Goal: Task Accomplishment & Management: Use online tool/utility

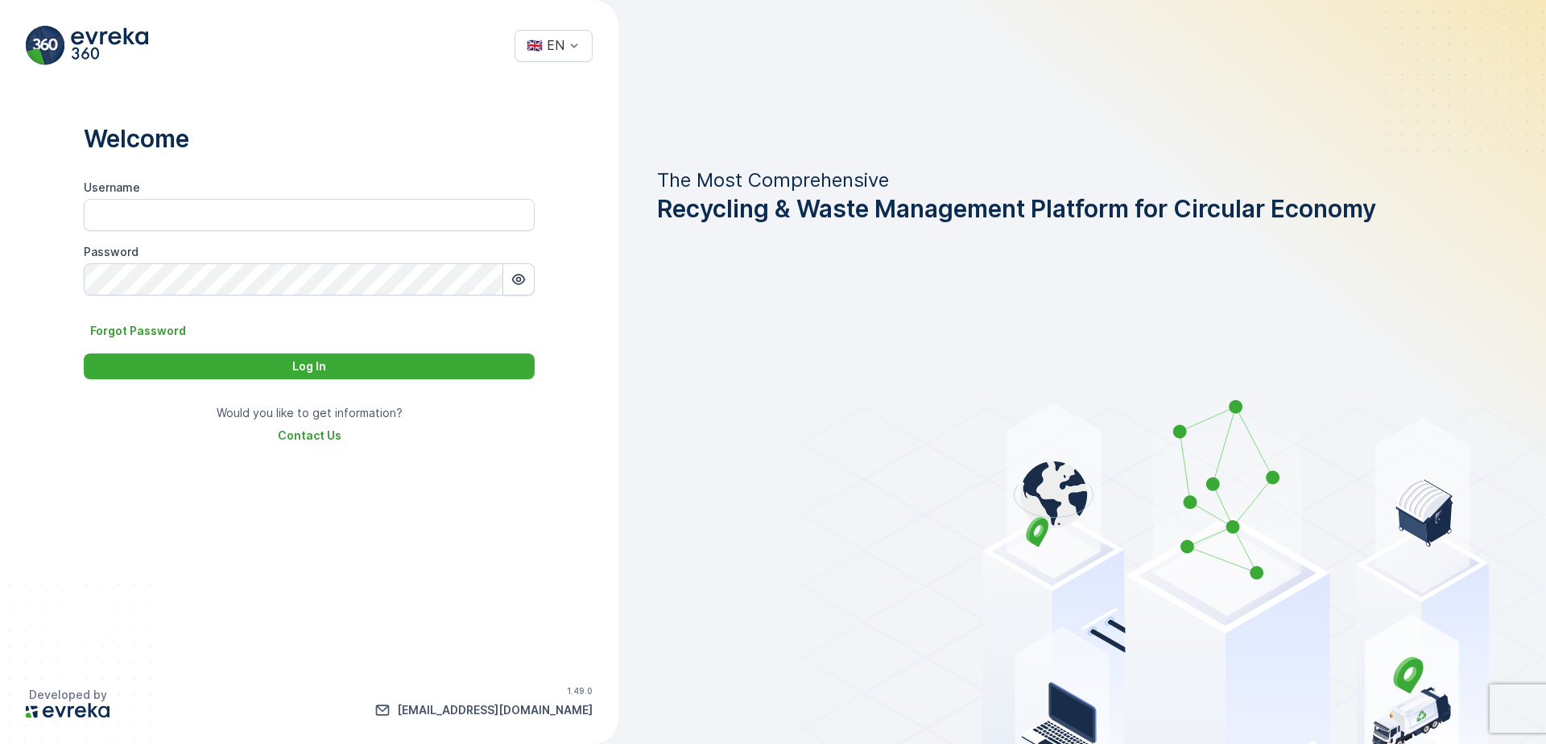
type input "Dhekra.Zribi"
click at [421, 380] on div "Welcome Username Dhekra.Zribi Password Forgot Password Log In Would you like to…" at bounding box center [309, 375] width 618 height 569
click at [407, 357] on button "Log In" at bounding box center [309, 366] width 451 height 26
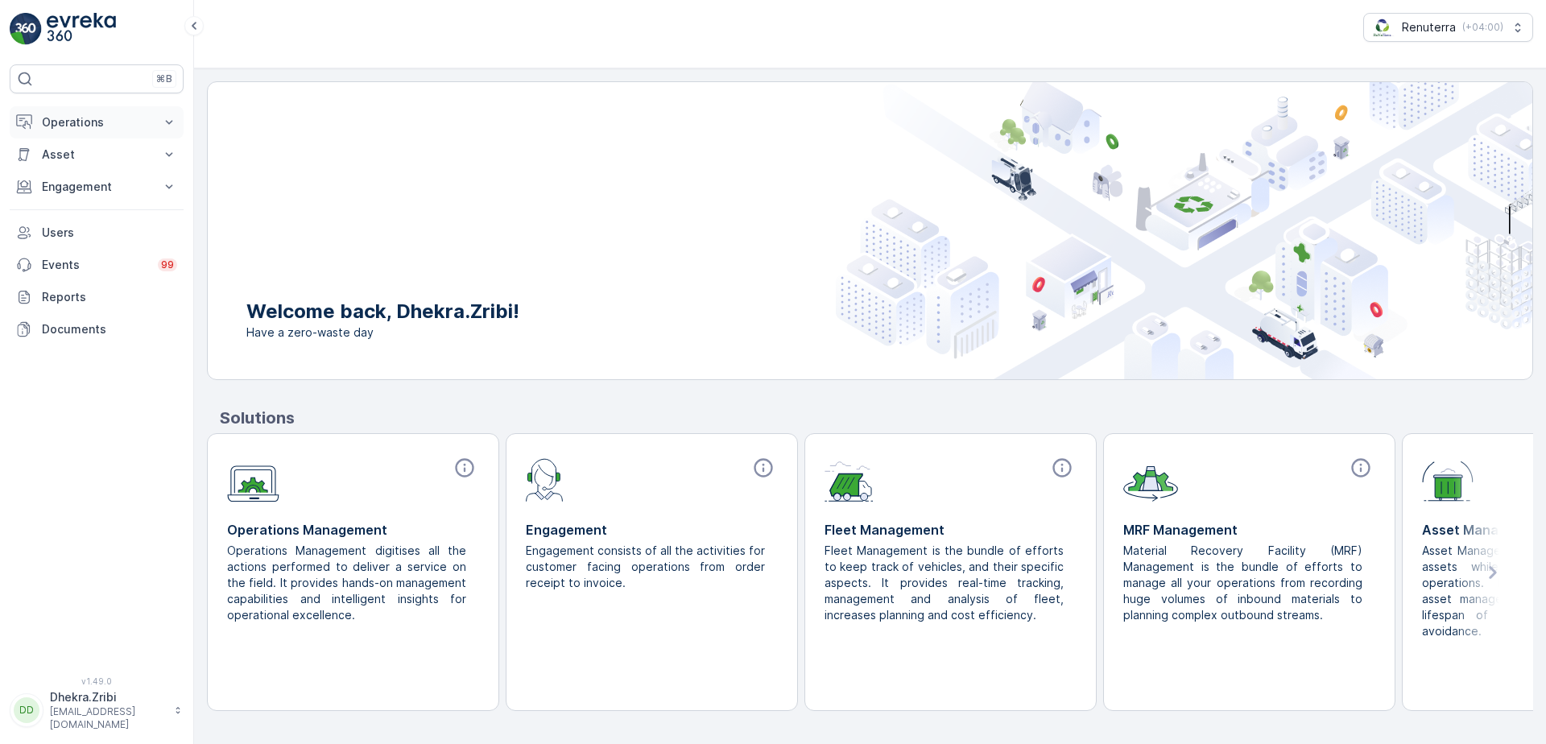
click at [169, 118] on icon at bounding box center [169, 122] width 16 height 16
click at [108, 200] on p "Routes & Tasks" at bounding box center [82, 195] width 83 height 16
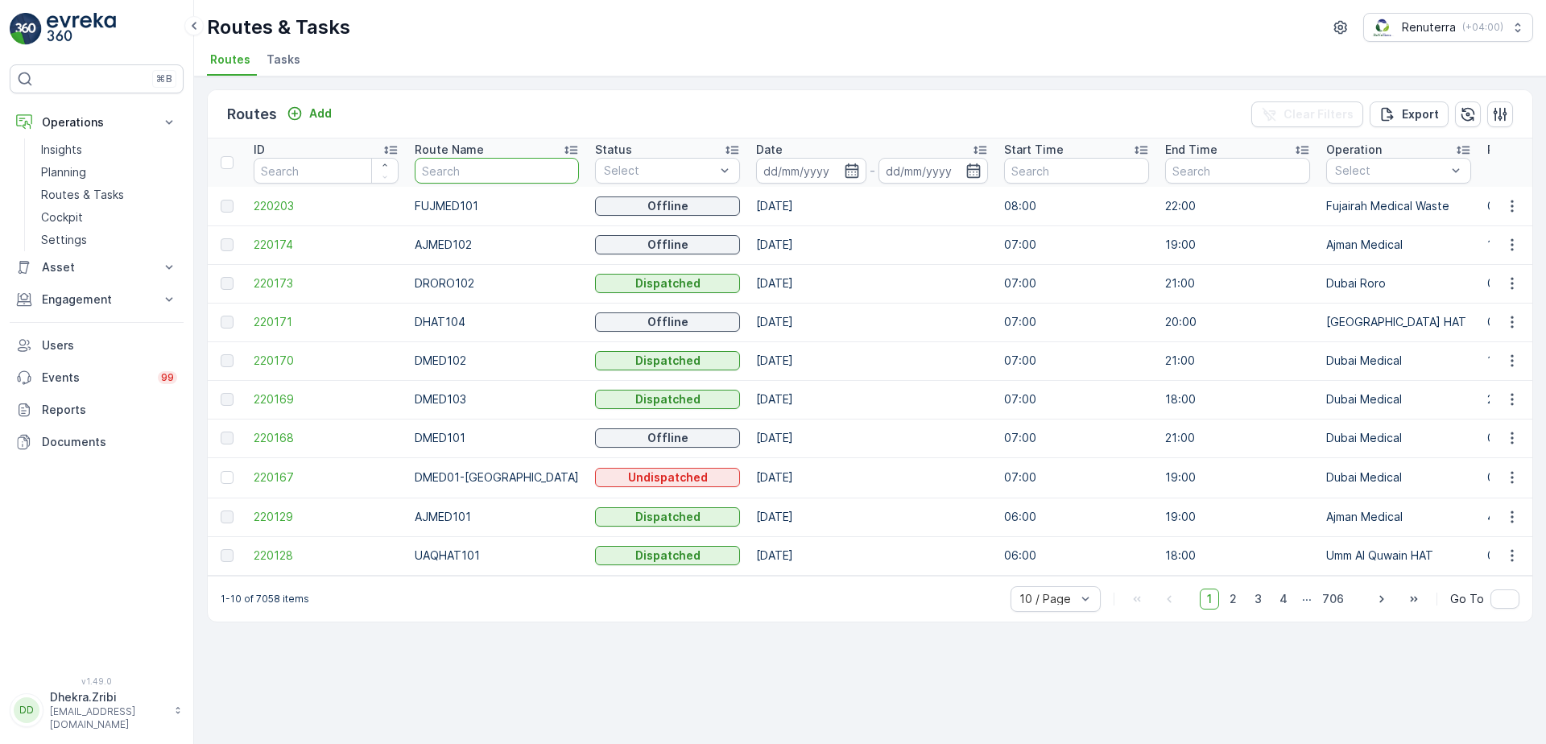
click at [508, 171] on input "text" at bounding box center [497, 171] width 164 height 26
click at [844, 171] on icon "button" at bounding box center [852, 171] width 16 height 16
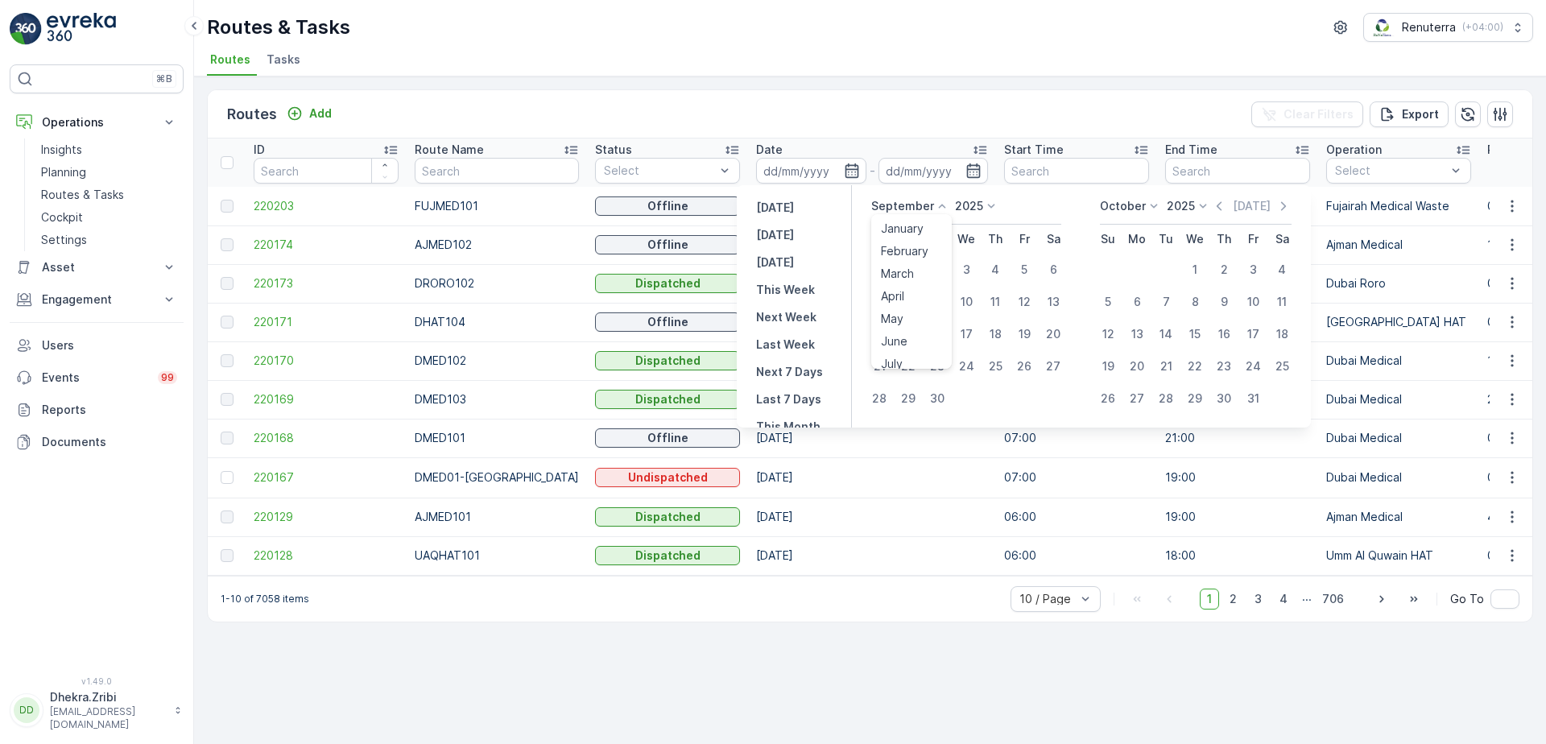
click at [940, 202] on icon at bounding box center [942, 206] width 16 height 16
click at [910, 257] on span "August" at bounding box center [900, 264] width 38 height 16
click at [874, 424] on div "31" at bounding box center [879, 431] width 26 height 26
type input "31.08.2025"
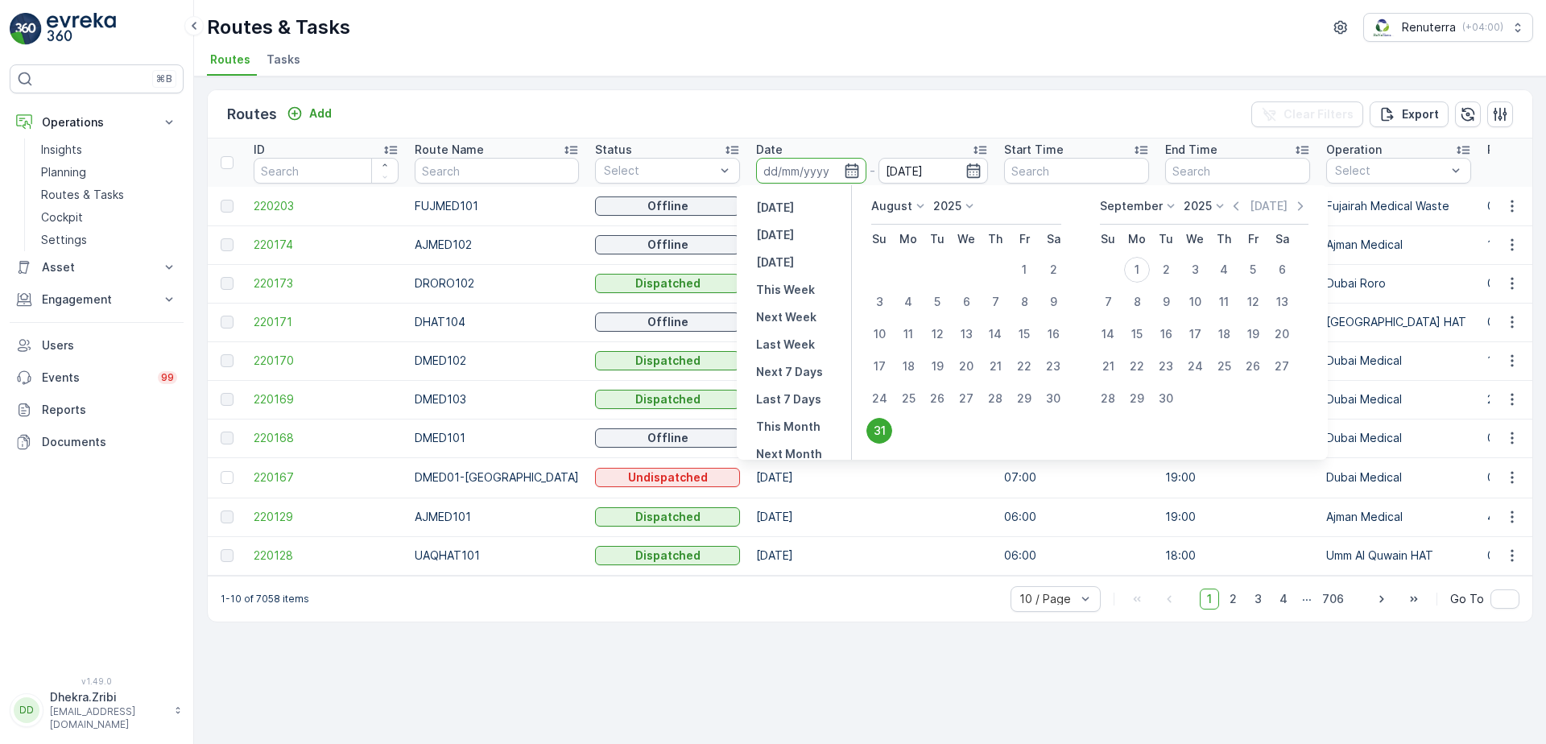
click at [885, 435] on div "31" at bounding box center [879, 431] width 26 height 26
type input "31.08.2025"
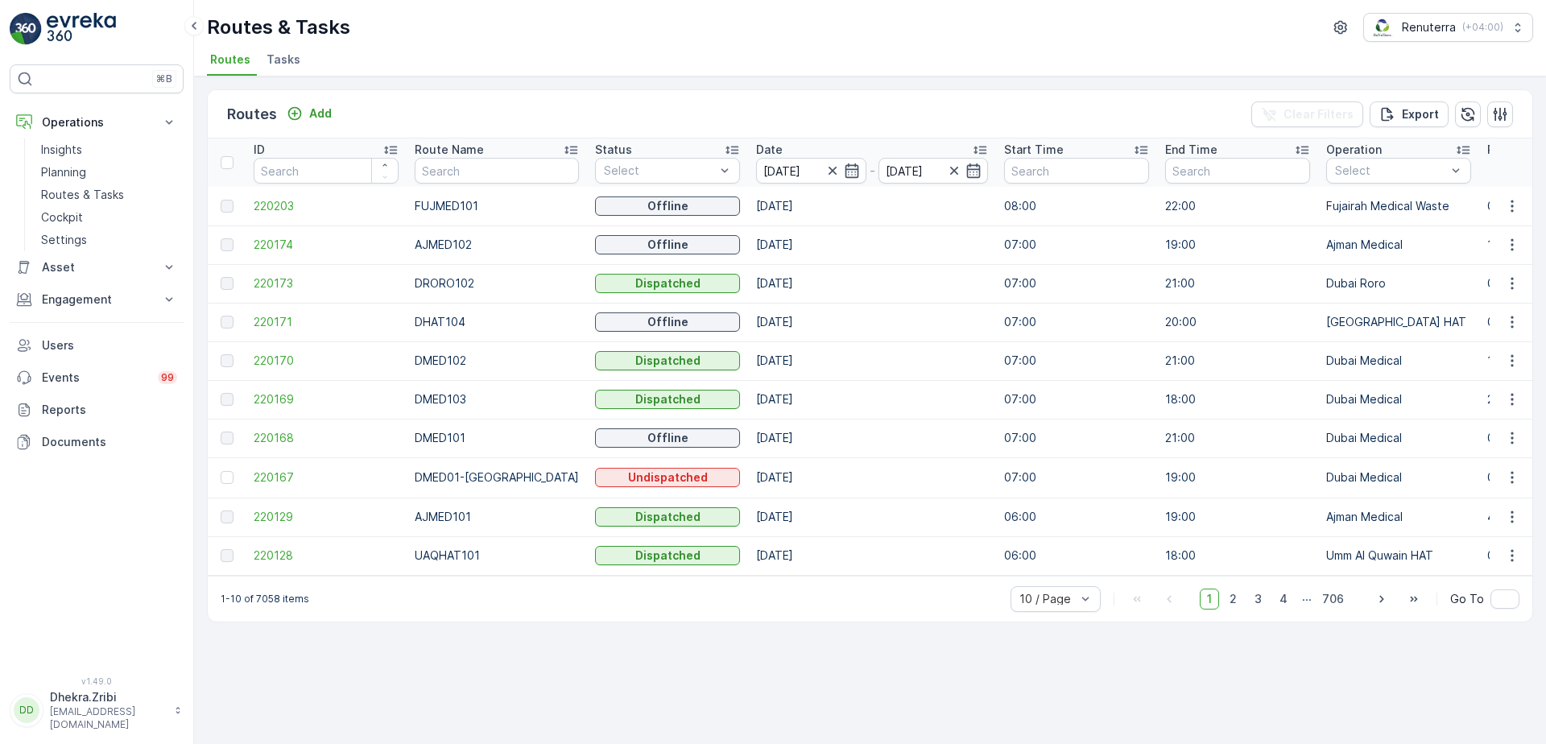
click at [957, 114] on div "Routes Add Clear Filters Export" at bounding box center [870, 114] width 1324 height 48
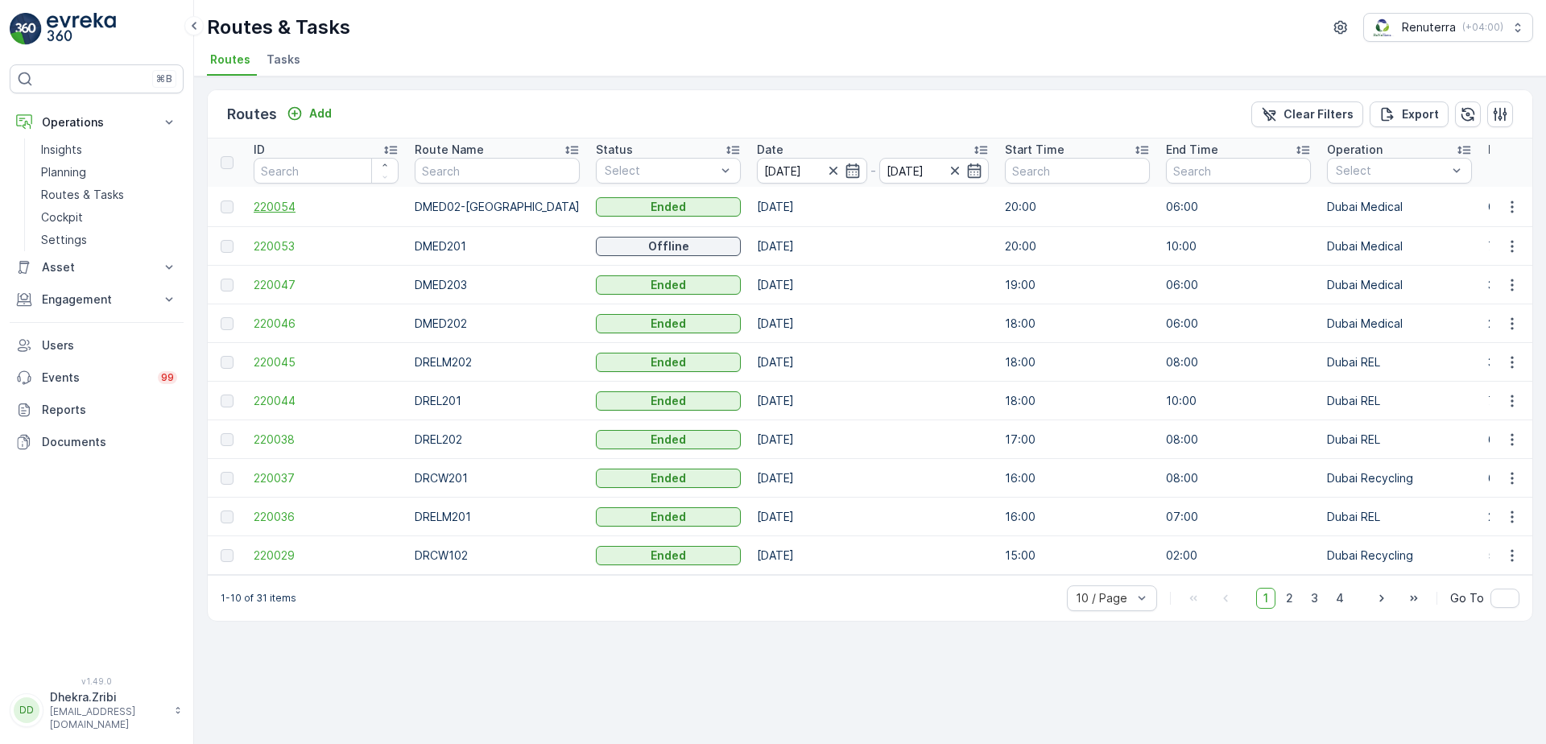
click at [290, 203] on span "220054" at bounding box center [326, 207] width 145 height 16
click at [825, 175] on icon "button" at bounding box center [833, 171] width 16 height 16
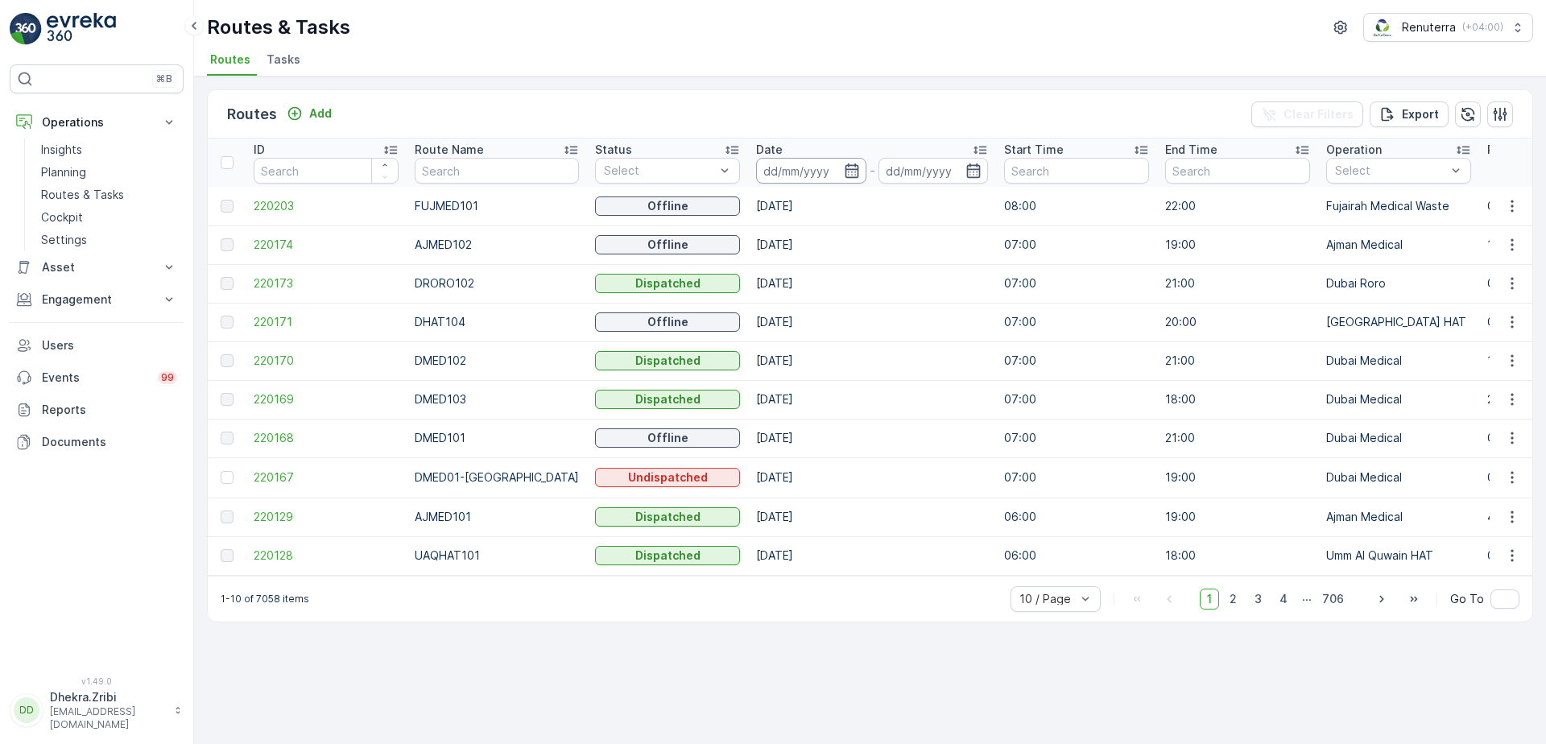
click at [817, 163] on input at bounding box center [811, 171] width 110 height 26
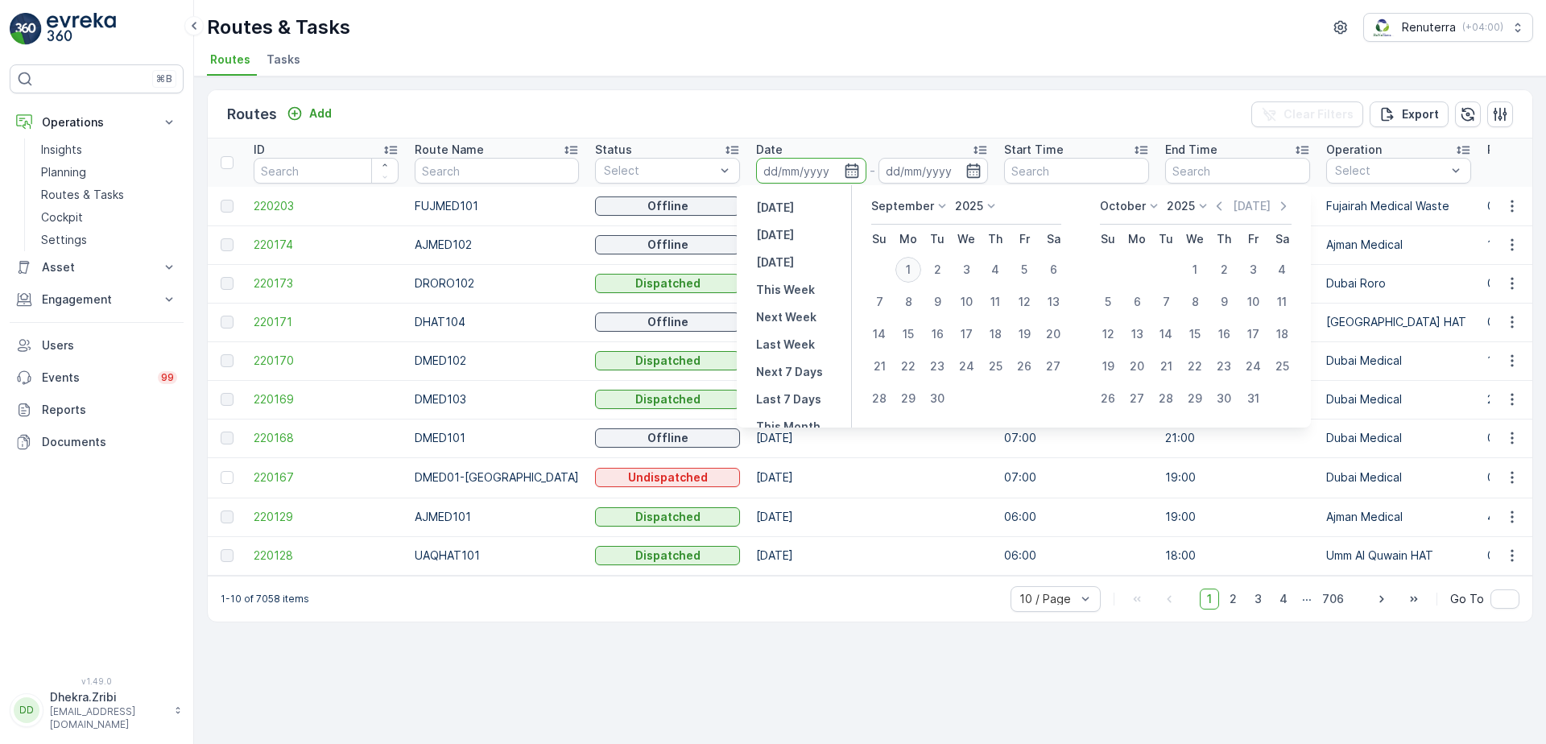
click at [909, 262] on div "1" at bounding box center [908, 270] width 26 height 26
type input "[DATE]"
click at [909, 262] on div "1" at bounding box center [908, 270] width 26 height 26
type input "[DATE]"
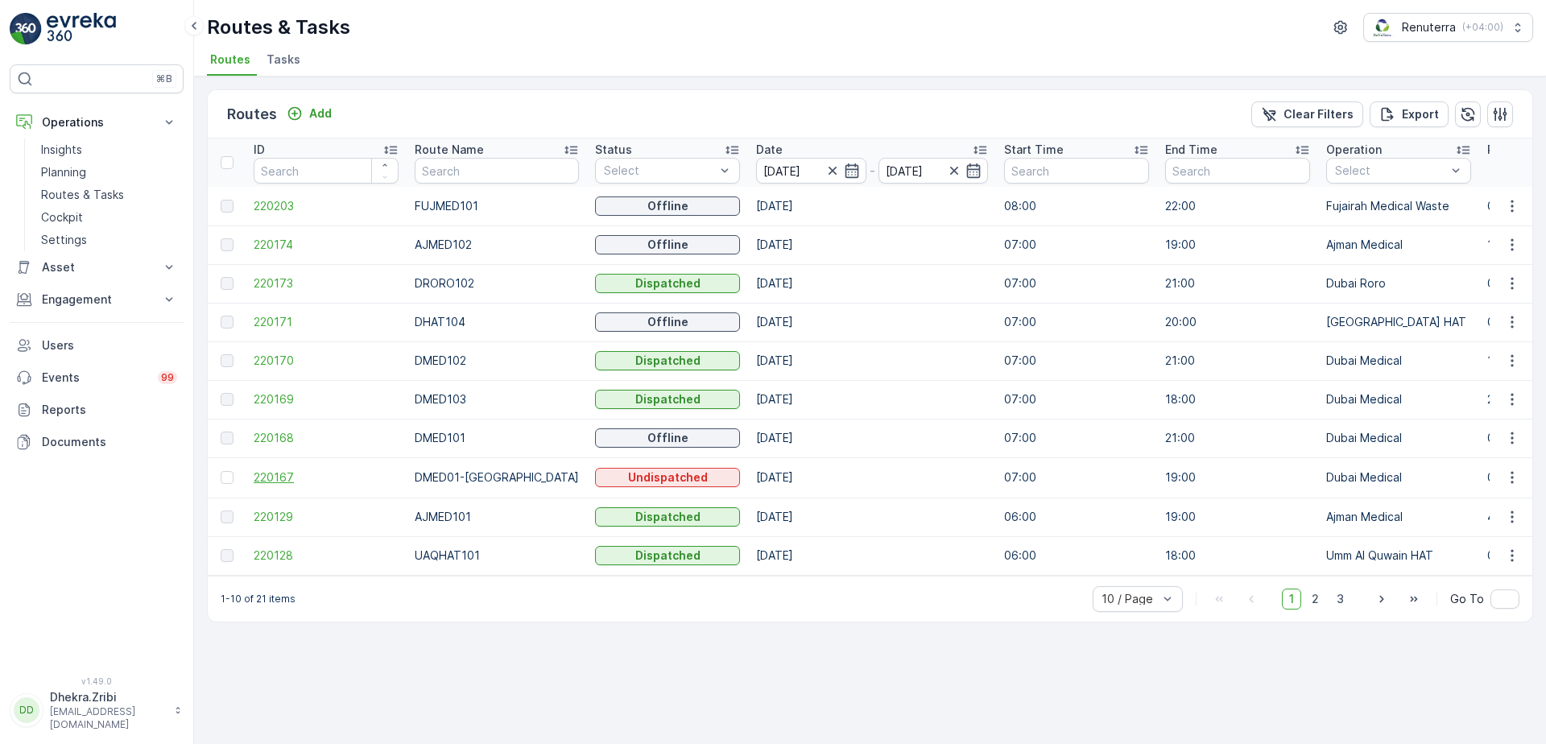
click at [275, 479] on span "220167" at bounding box center [326, 477] width 145 height 16
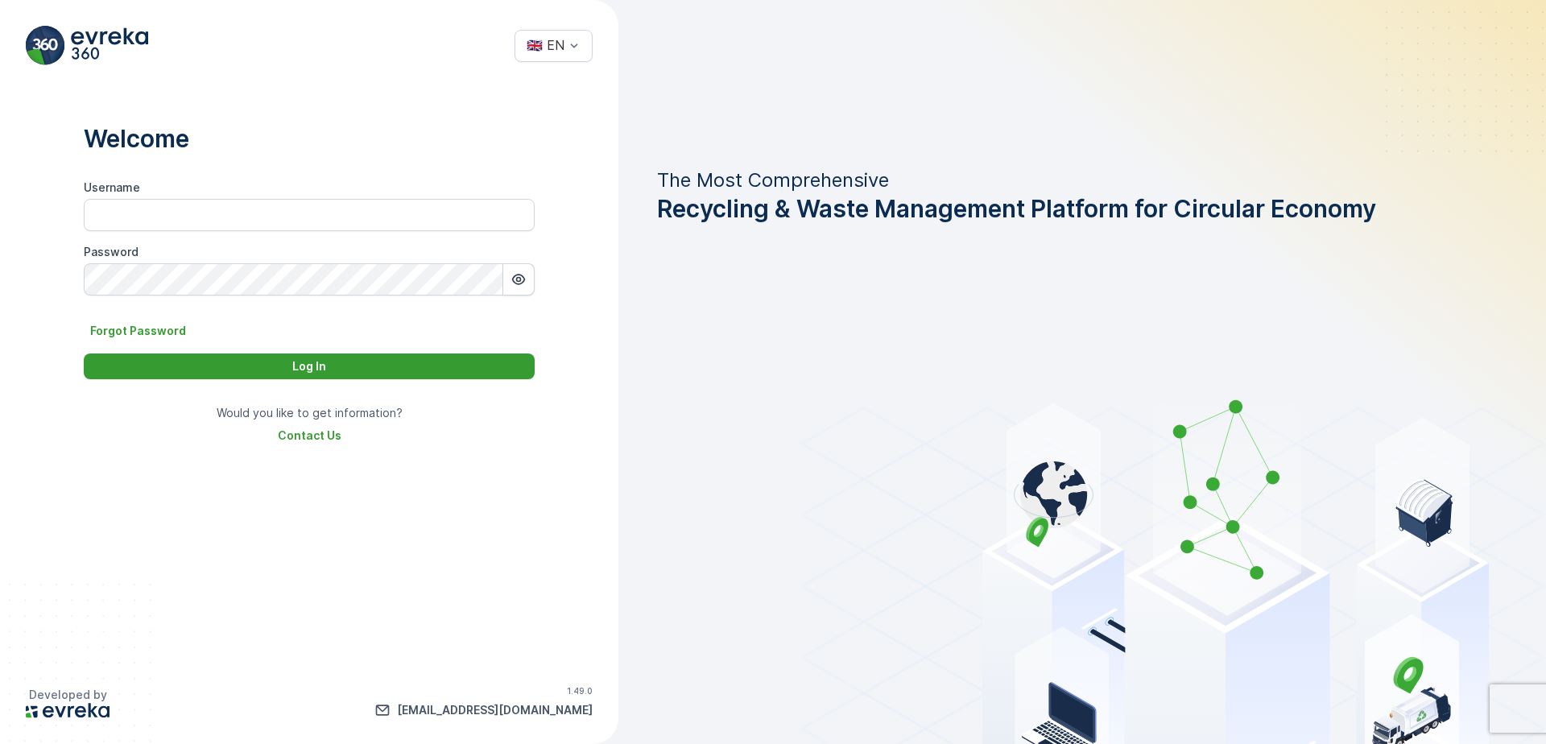
type input "Dhekra.Zribi"
click at [294, 364] on p "Log In" at bounding box center [309, 366] width 34 height 16
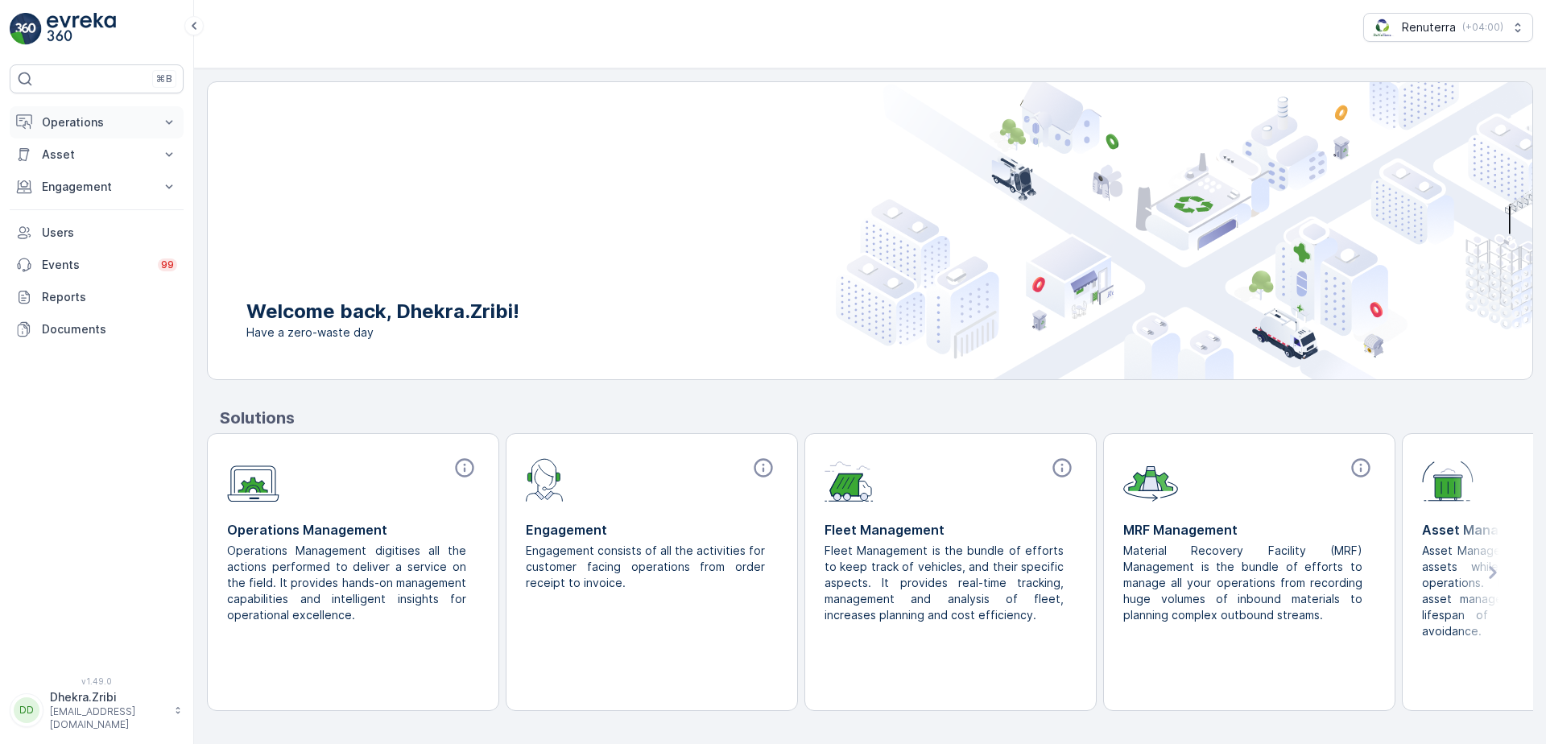
click at [168, 127] on icon at bounding box center [169, 122] width 16 height 16
click at [103, 172] on link "Planning" at bounding box center [109, 172] width 149 height 23
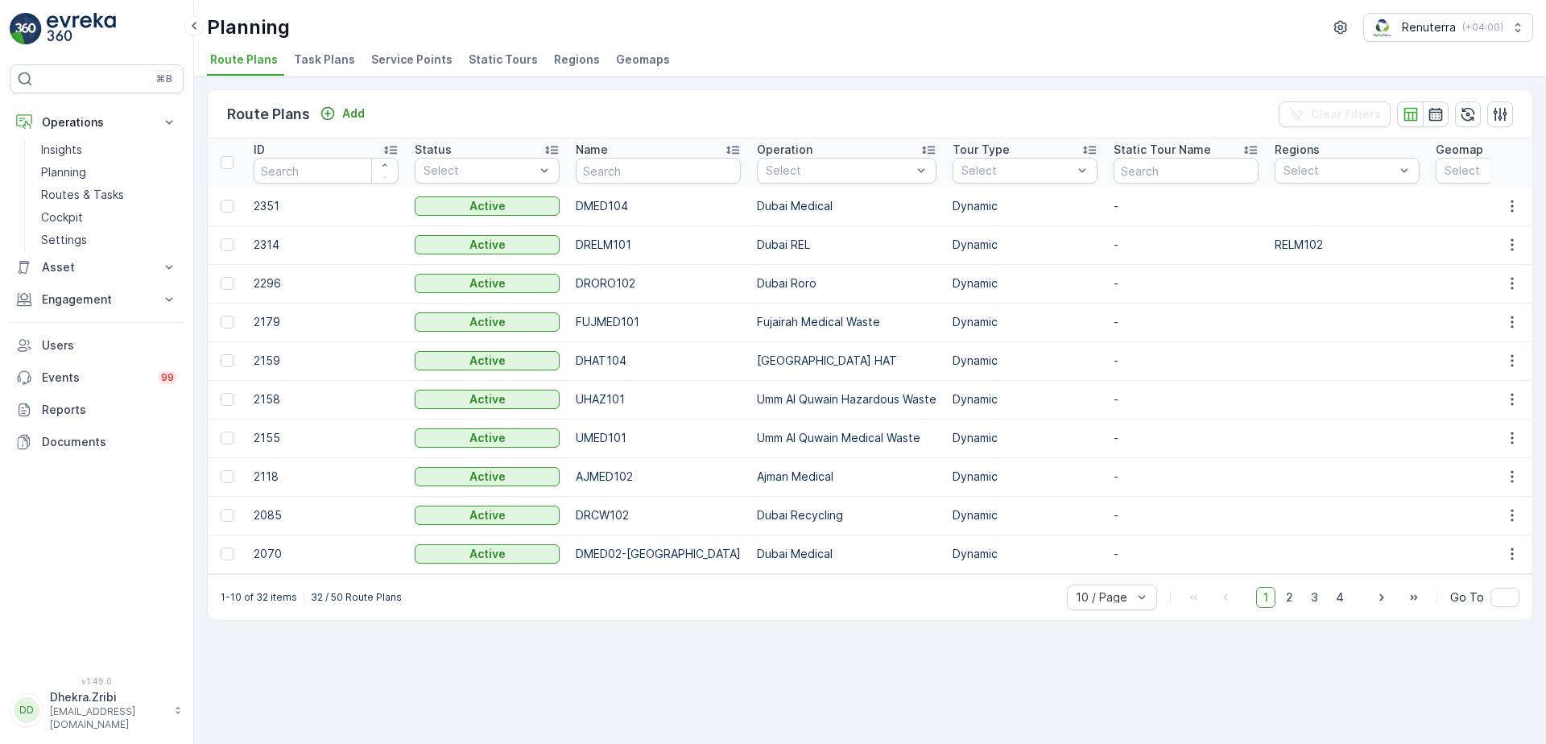
click at [409, 62] on span "Service Points" at bounding box center [411, 60] width 81 height 16
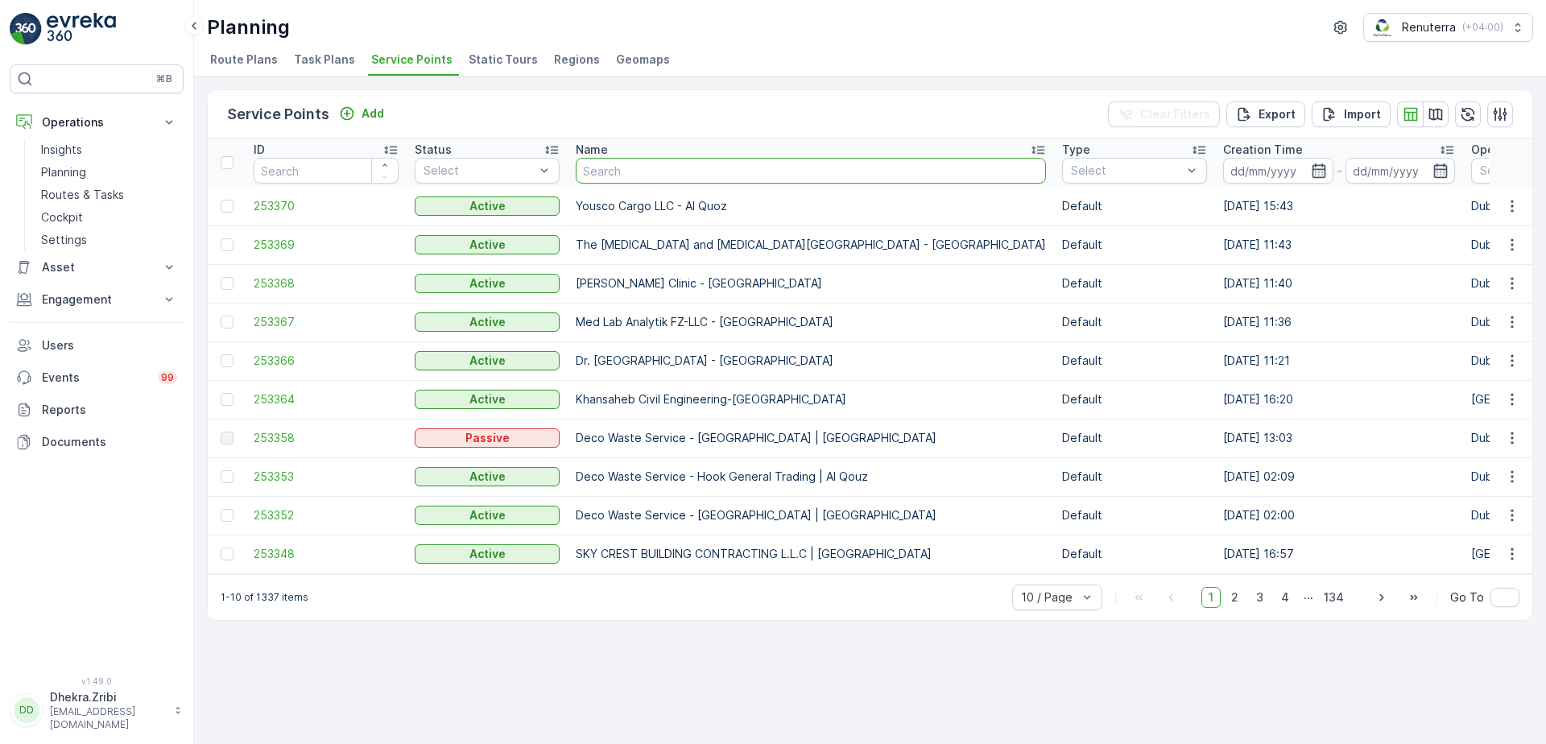
click at [679, 164] on input "text" at bounding box center [811, 171] width 470 height 26
type input "nephro"
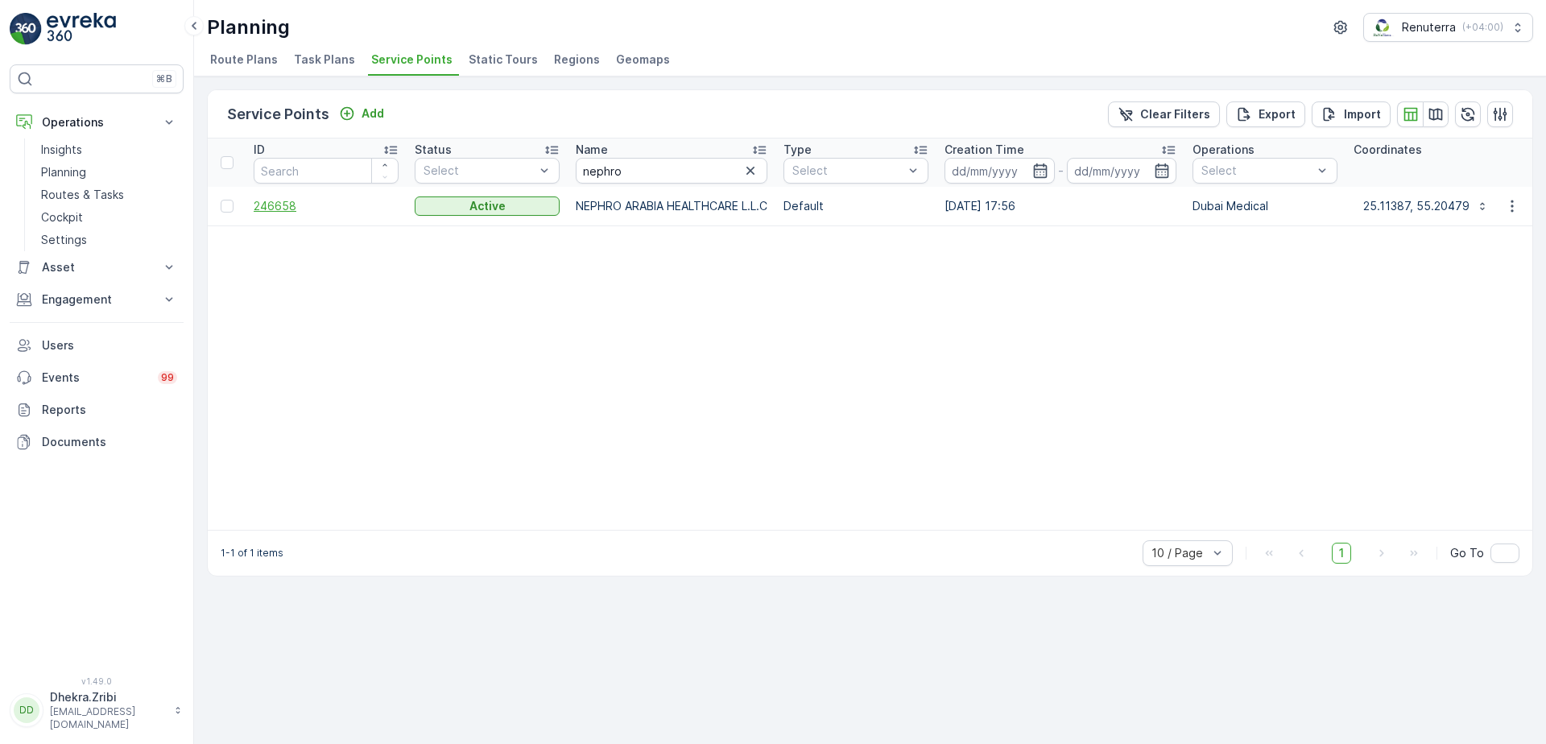
click at [260, 208] on span "246658" at bounding box center [326, 206] width 145 height 16
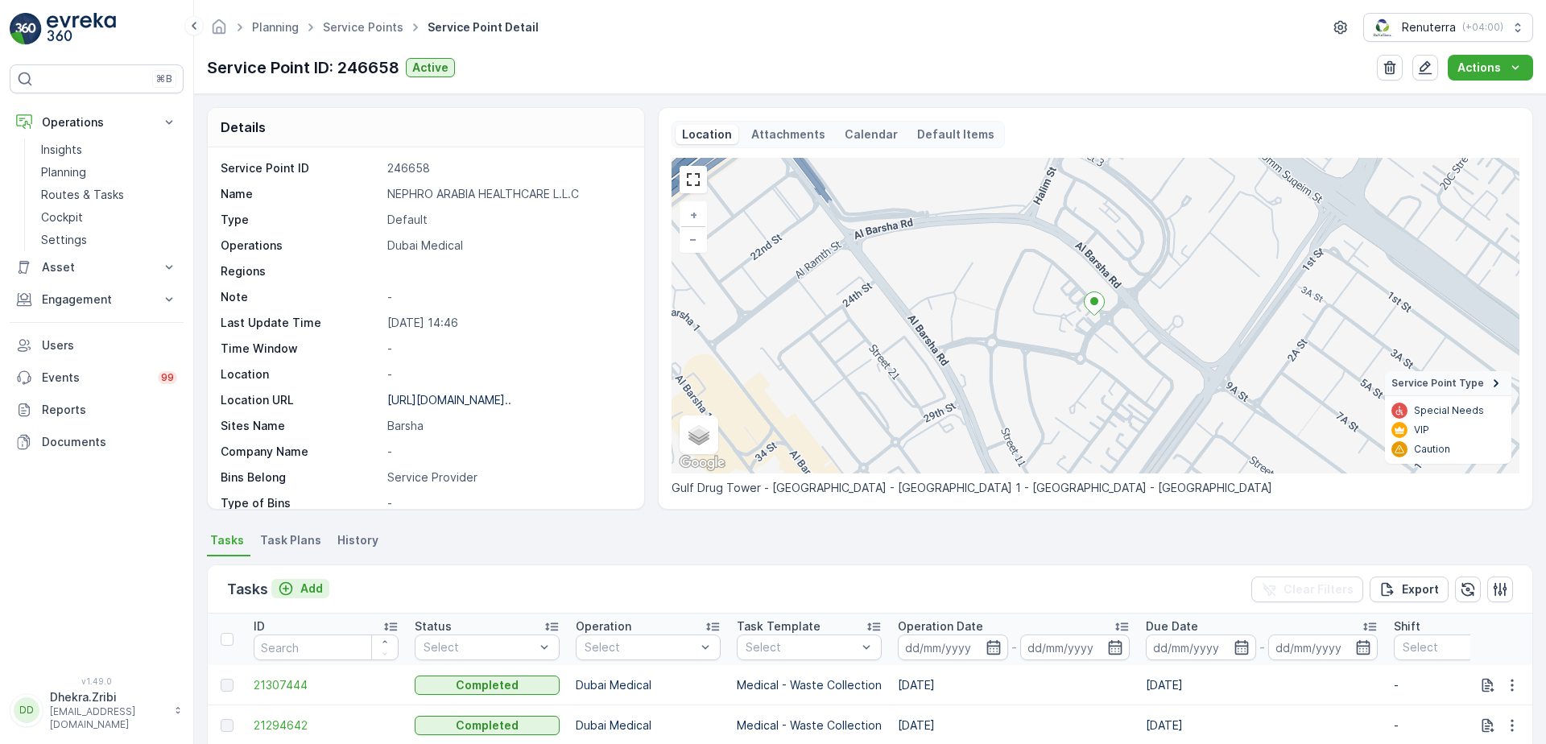
click at [303, 587] on p "Add" at bounding box center [311, 588] width 23 height 16
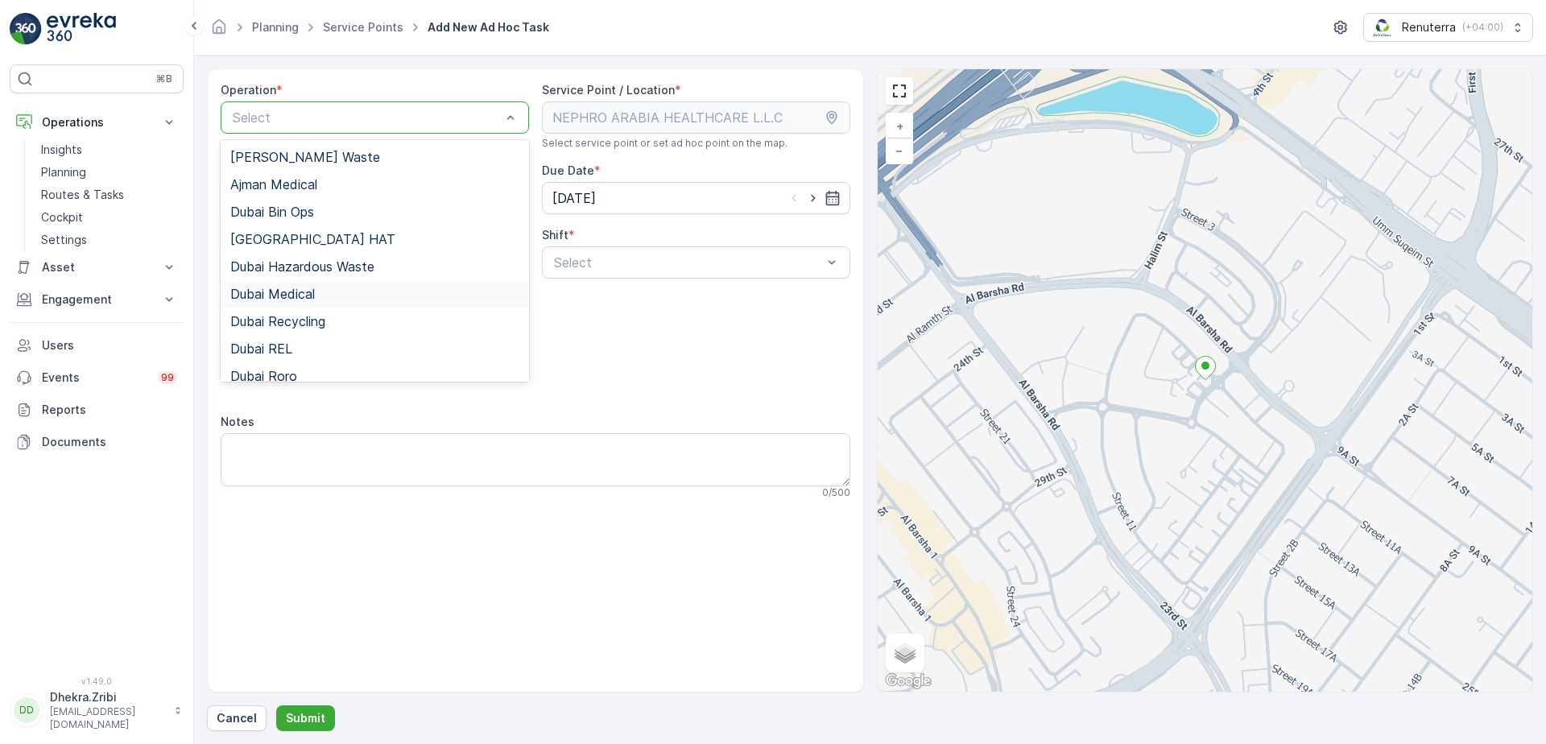
click at [302, 301] on span "Dubai Medical" at bounding box center [272, 294] width 85 height 14
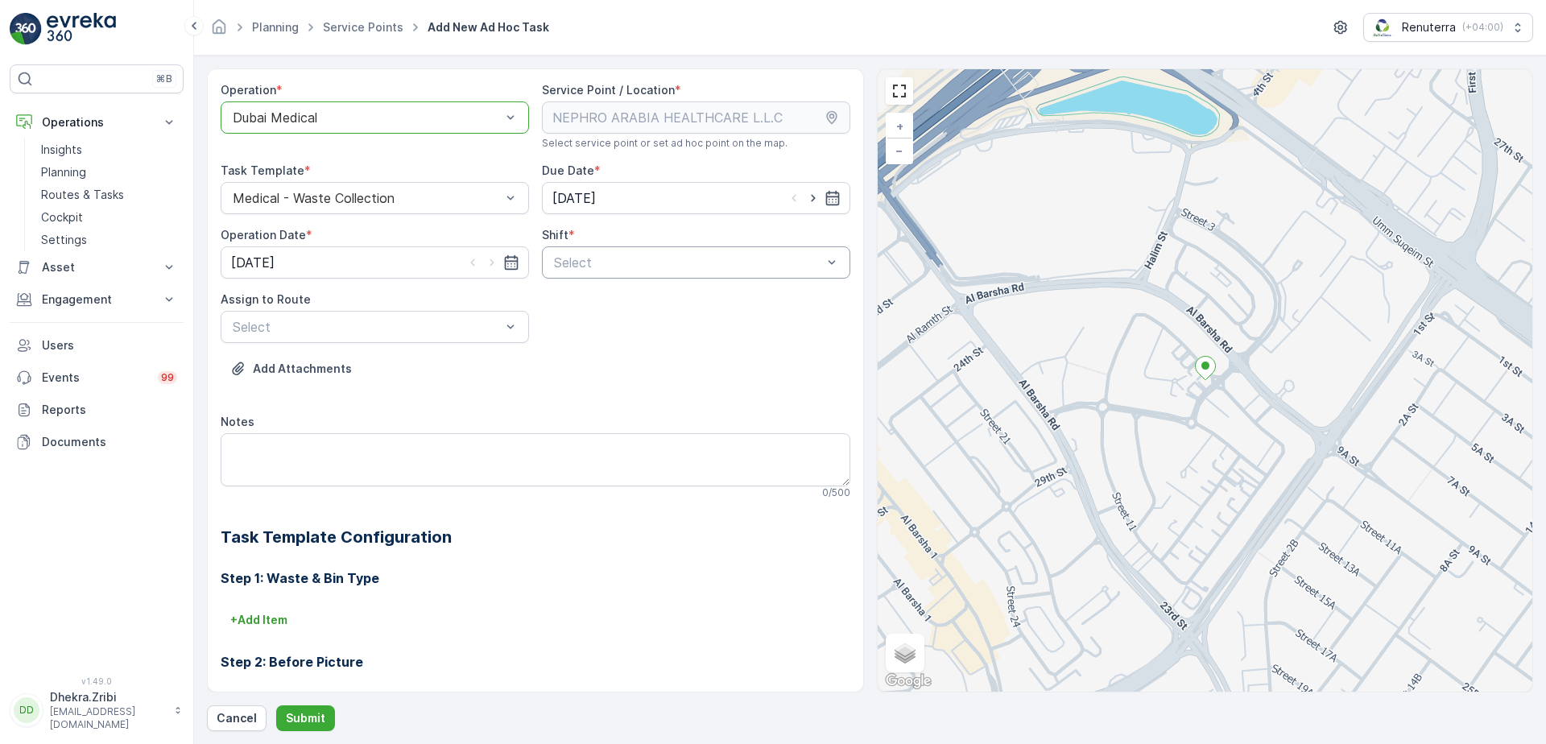
click at [604, 267] on div at bounding box center [687, 262] width 271 height 14
click at [595, 298] on span "Day Shift" at bounding box center [579, 302] width 57 height 14
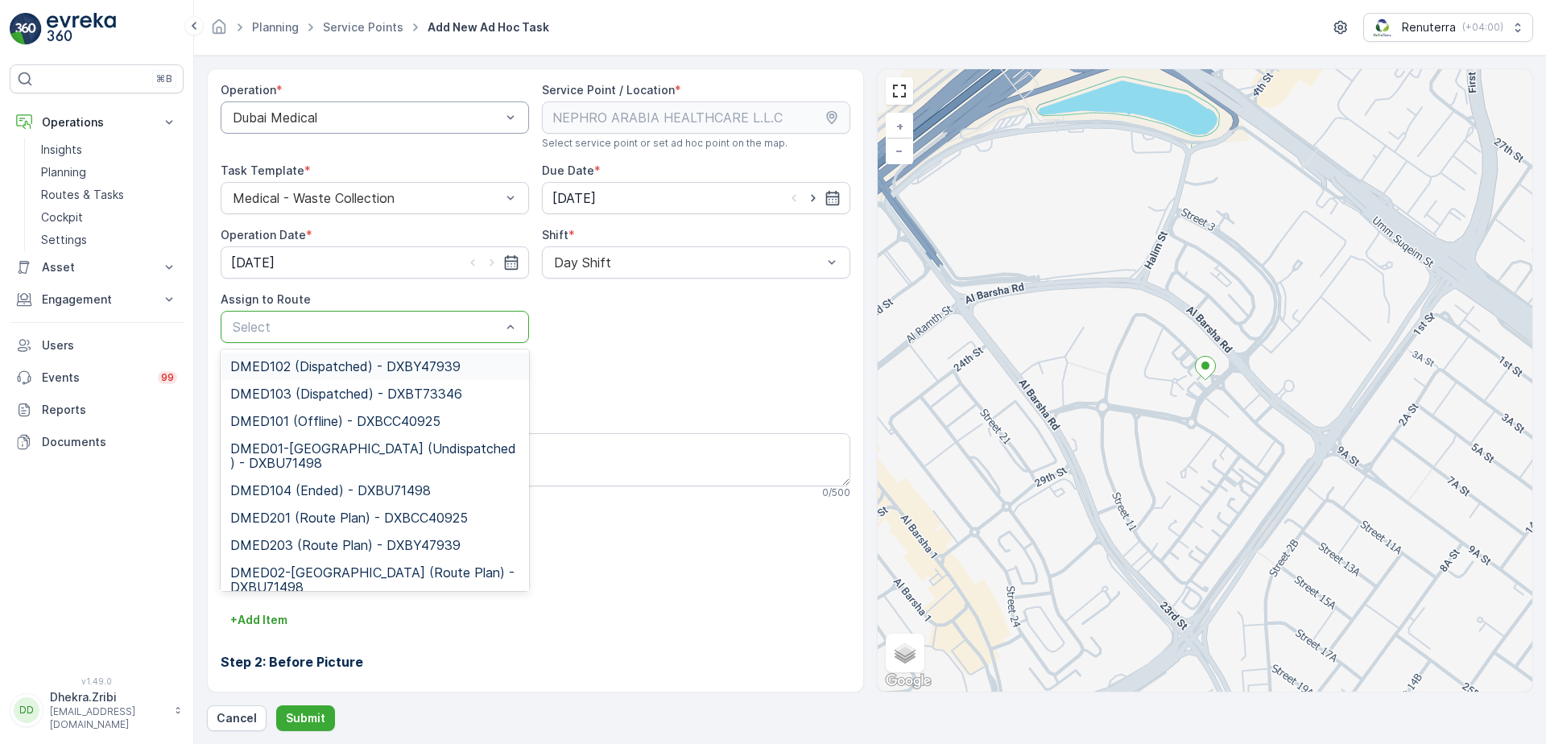
click at [460, 337] on div "Select" at bounding box center [375, 327] width 308 height 32
click at [337, 446] on span "DMED01-[GEOGRAPHIC_DATA] (Undispatched ) - DXBU71498" at bounding box center [374, 455] width 289 height 29
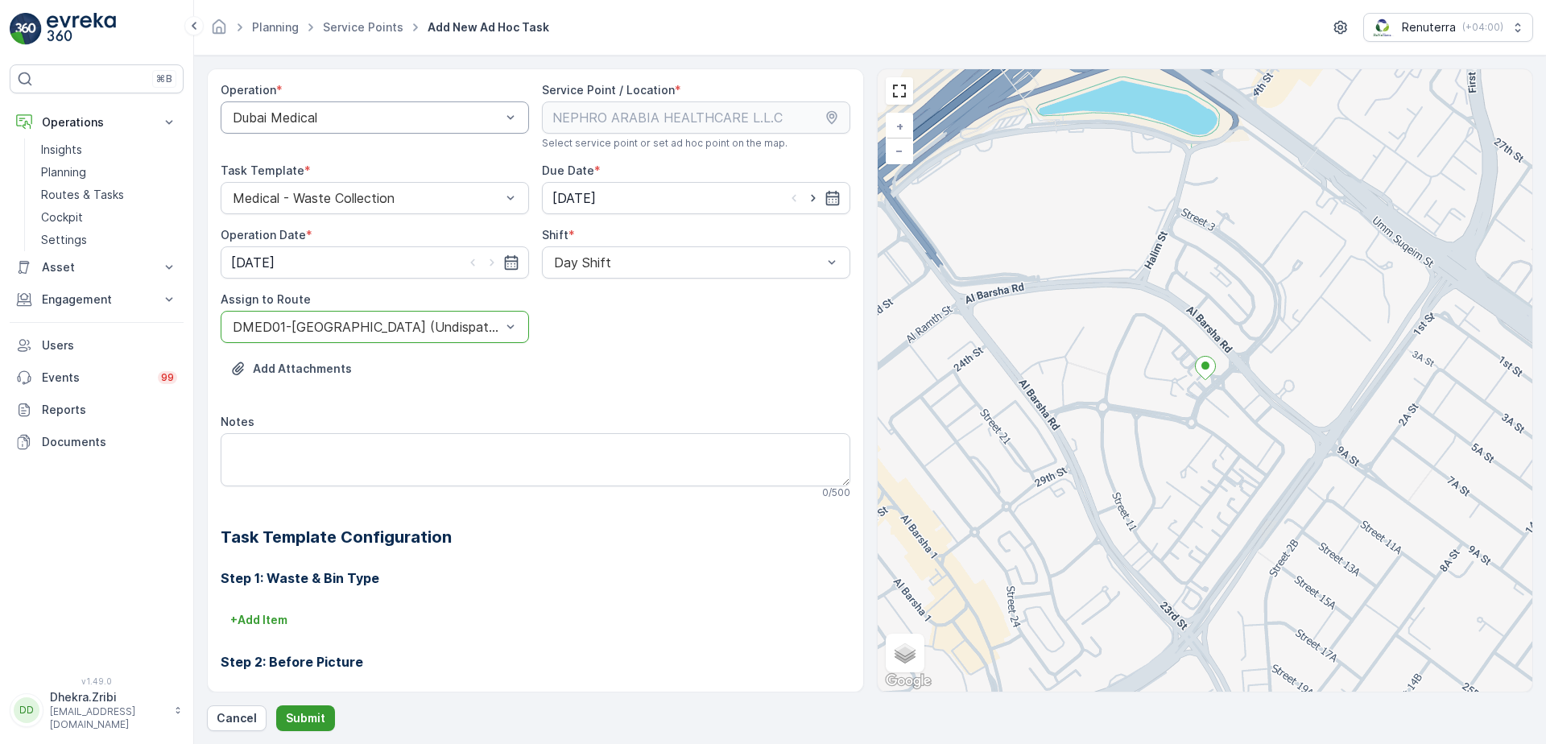
click at [295, 712] on p "Submit" at bounding box center [305, 718] width 39 height 16
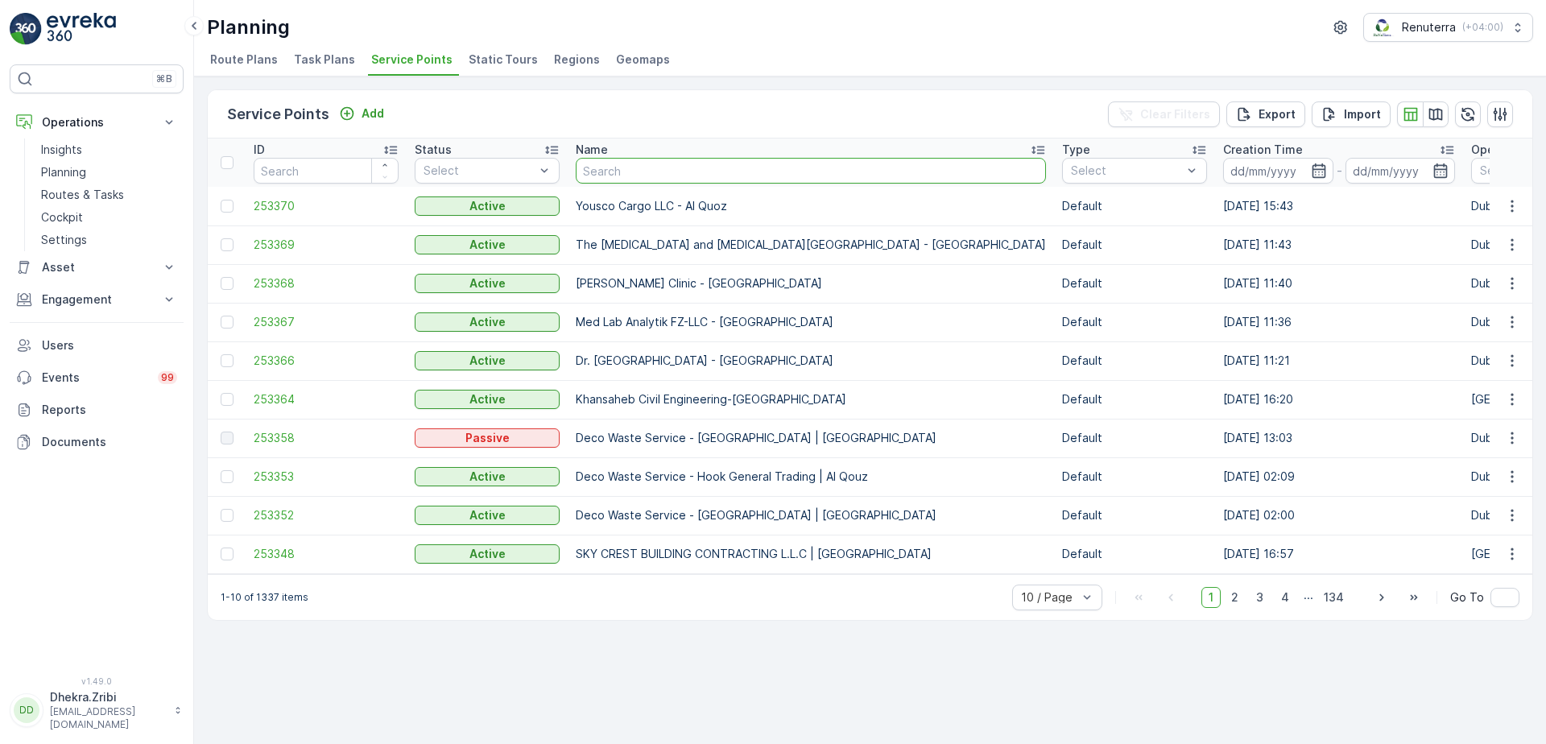
click at [750, 164] on input "text" at bounding box center [811, 171] width 470 height 26
type input "dotless"
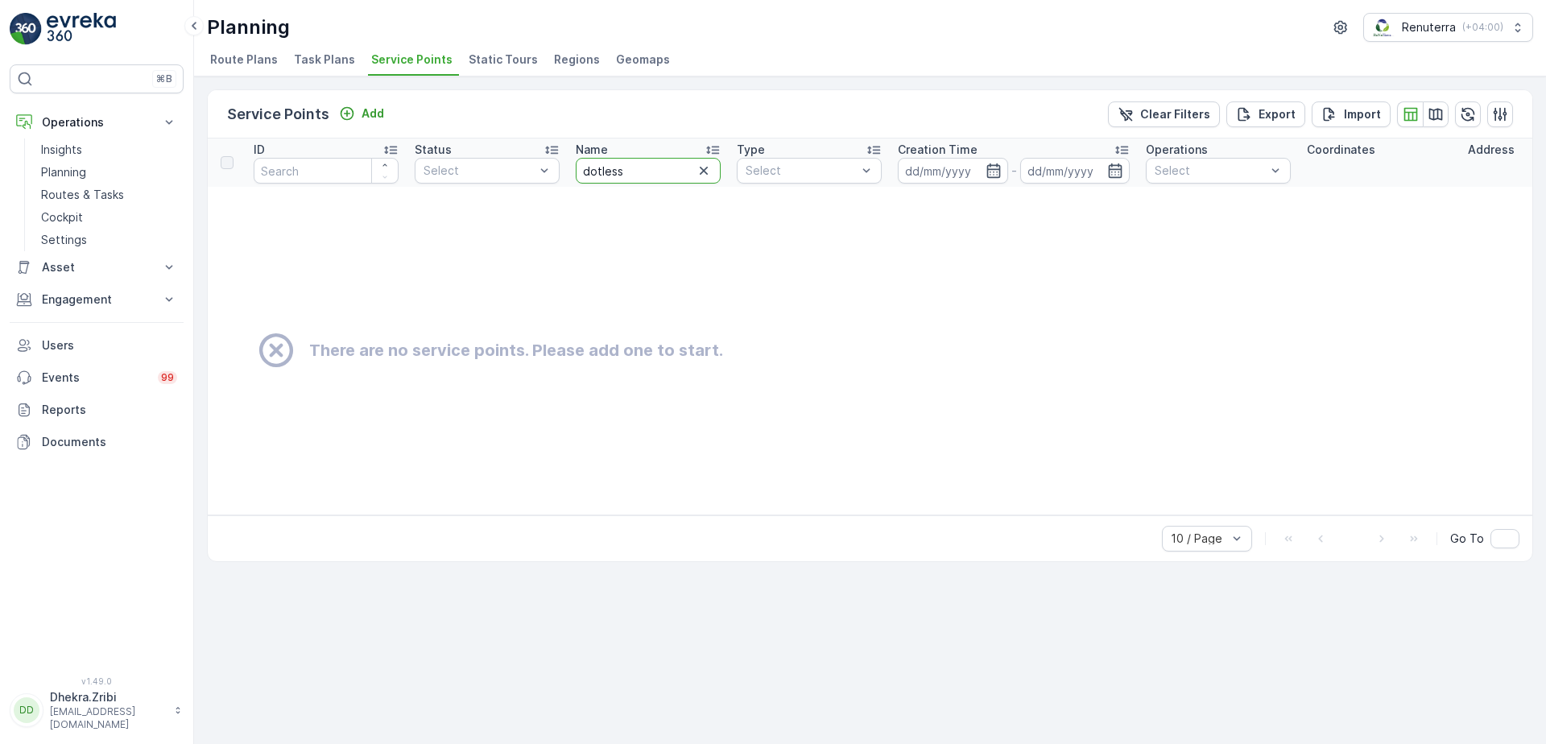
click at [600, 171] on input "dotless" at bounding box center [648, 171] width 145 height 26
type input "dot less"
click at [700, 178] on icon "button" at bounding box center [703, 171] width 16 height 16
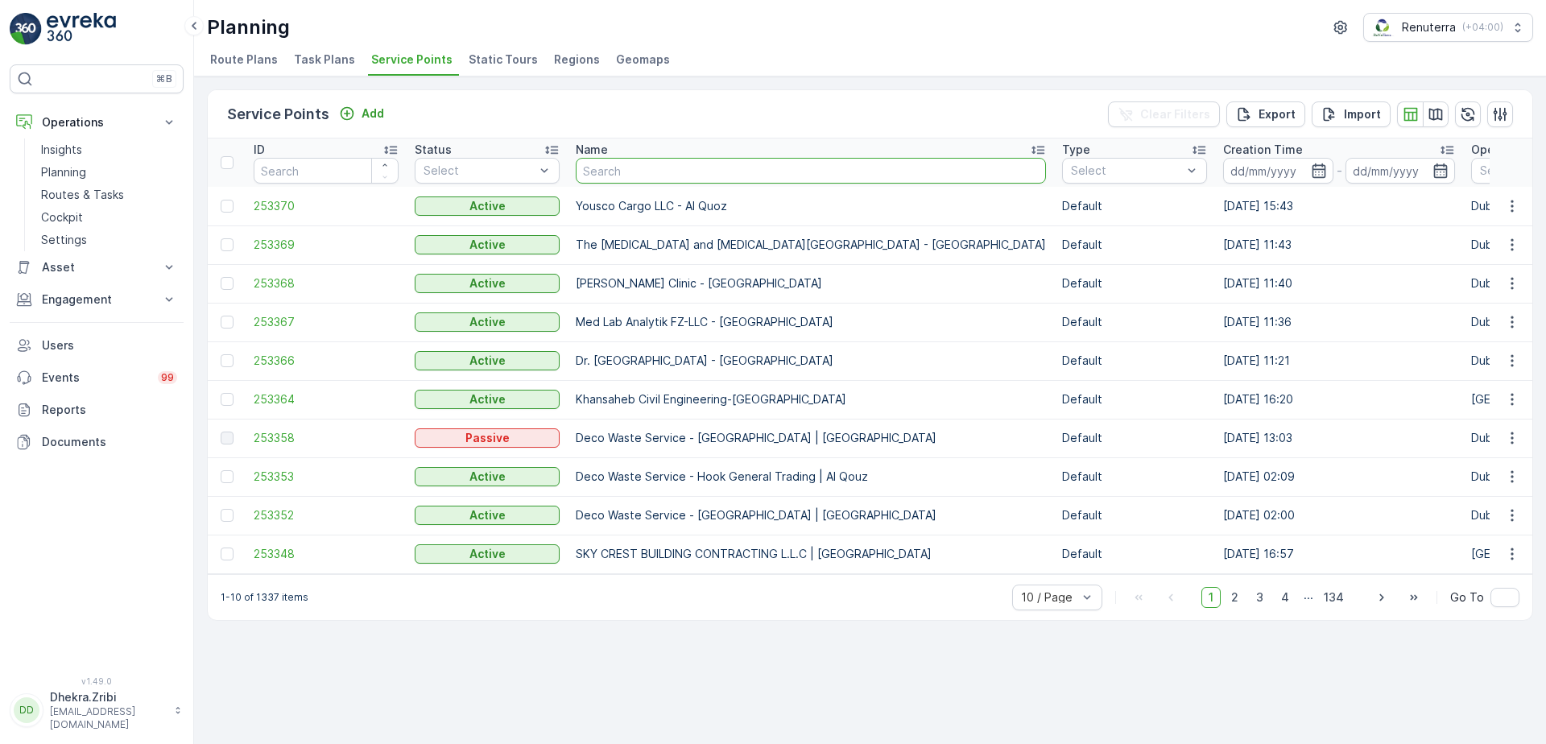
click at [664, 171] on input "text" at bounding box center [811, 171] width 470 height 26
type input "dot"
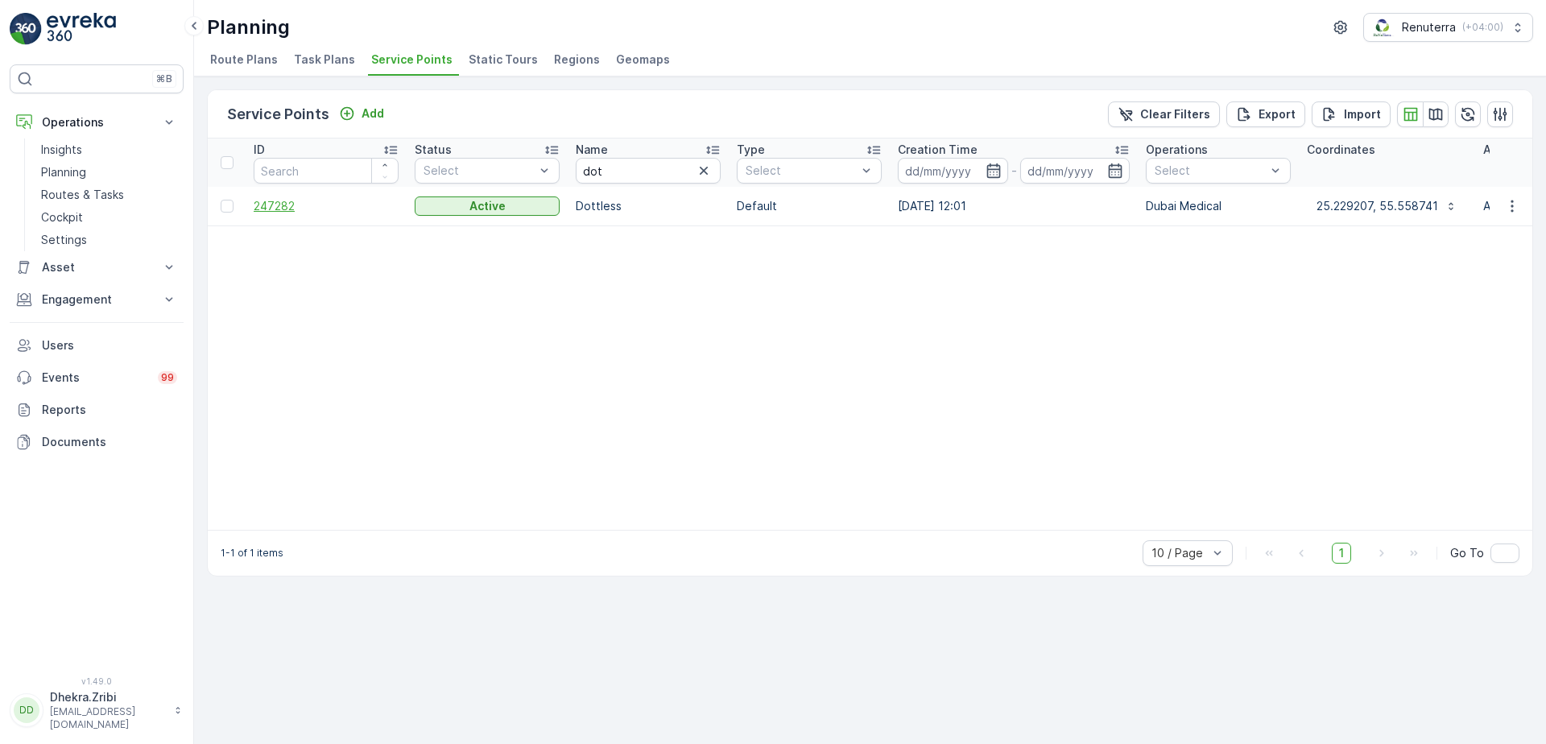
click at [264, 204] on span "247282" at bounding box center [326, 206] width 145 height 16
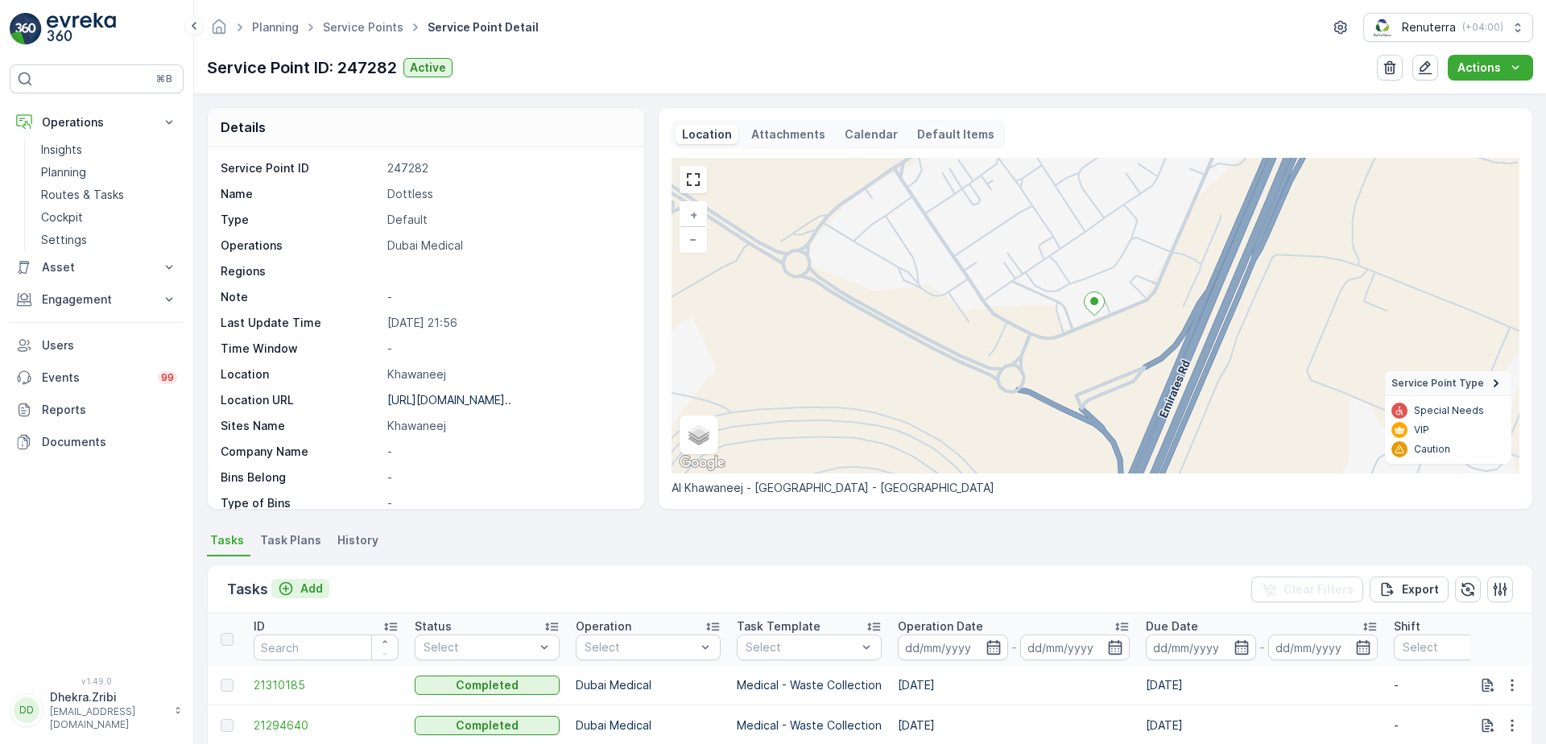
click at [307, 582] on p "Add" at bounding box center [311, 588] width 23 height 16
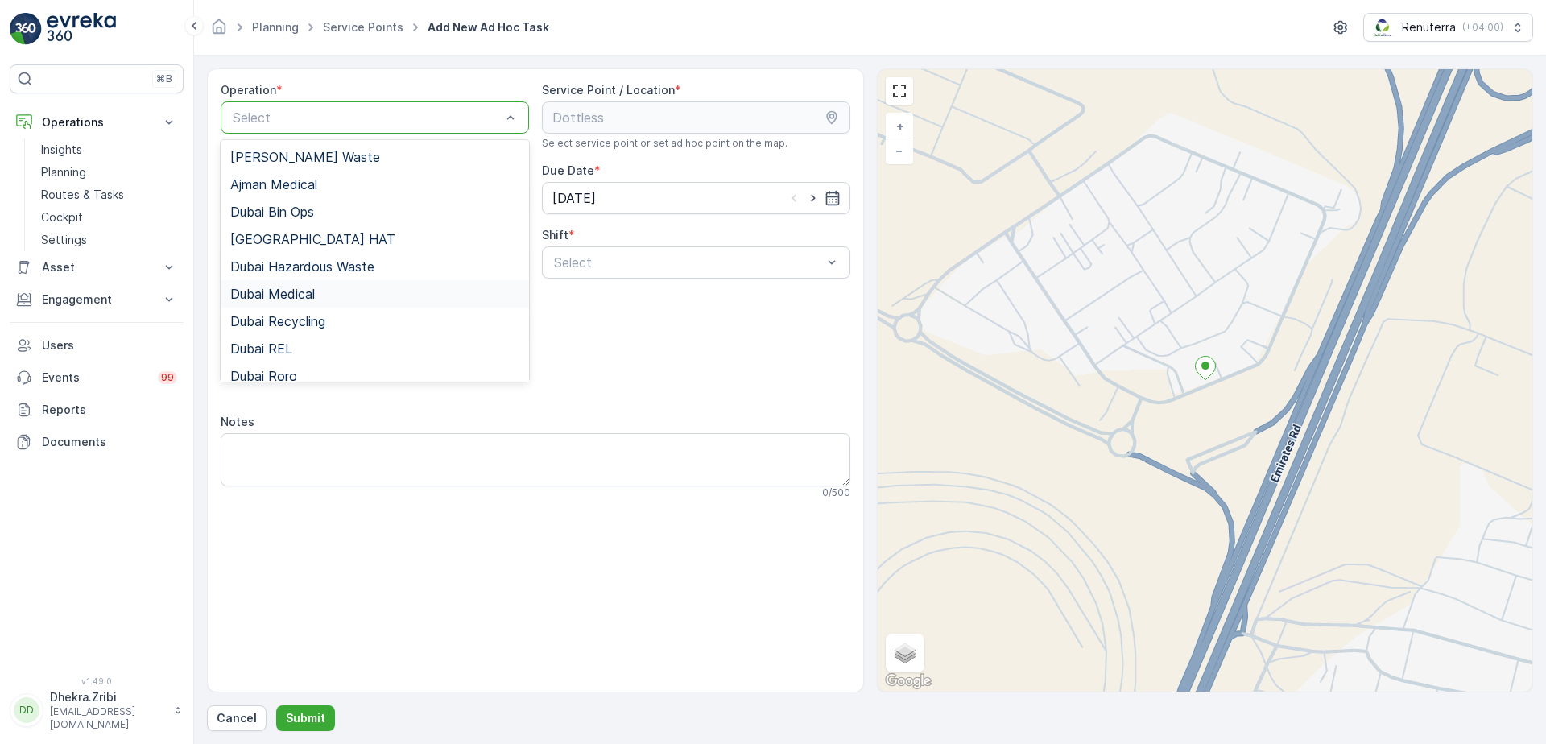
click at [304, 299] on span "Dubai Medical" at bounding box center [272, 294] width 85 height 14
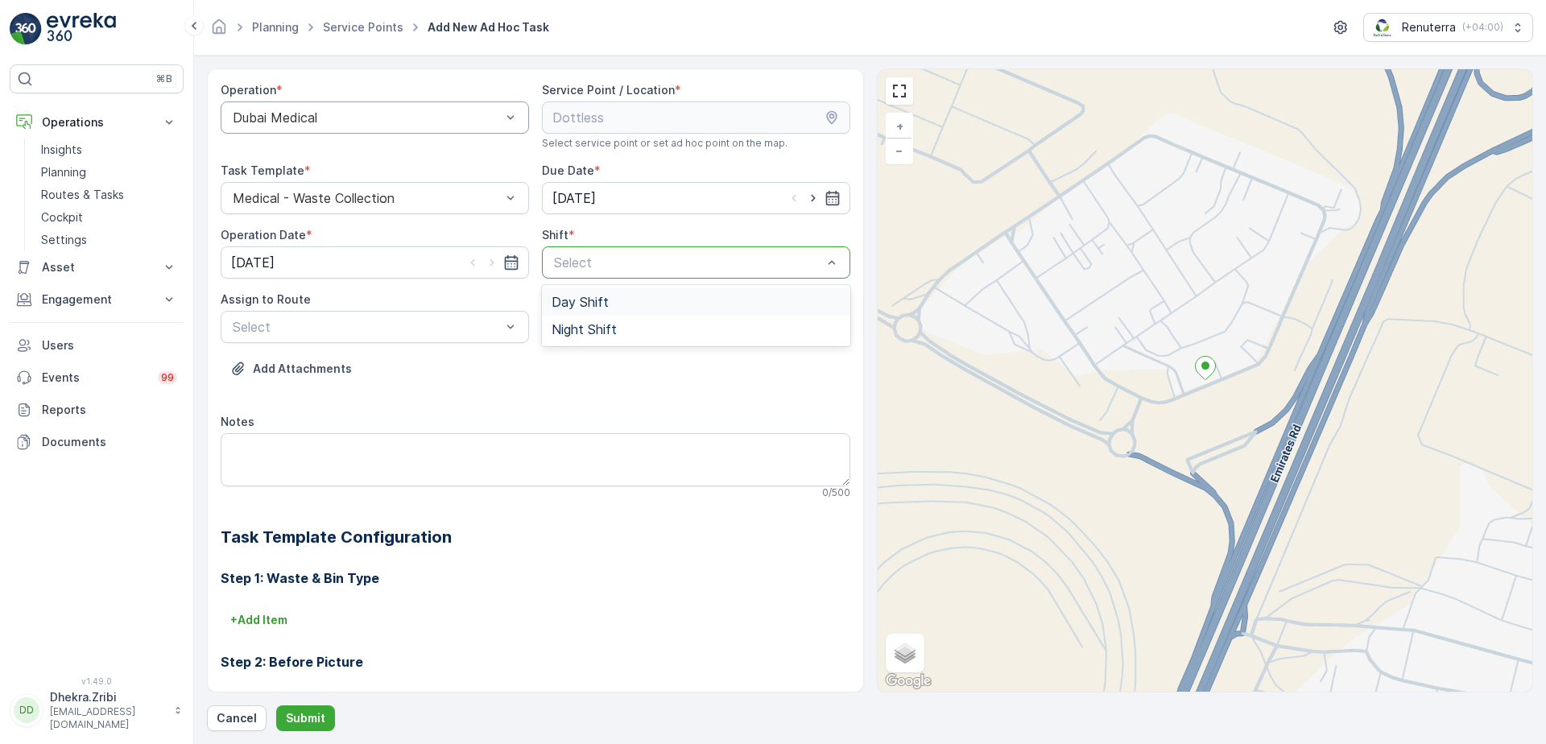
click at [606, 268] on div at bounding box center [687, 262] width 271 height 14
click at [582, 303] on span "Day Shift" at bounding box center [579, 302] width 57 height 14
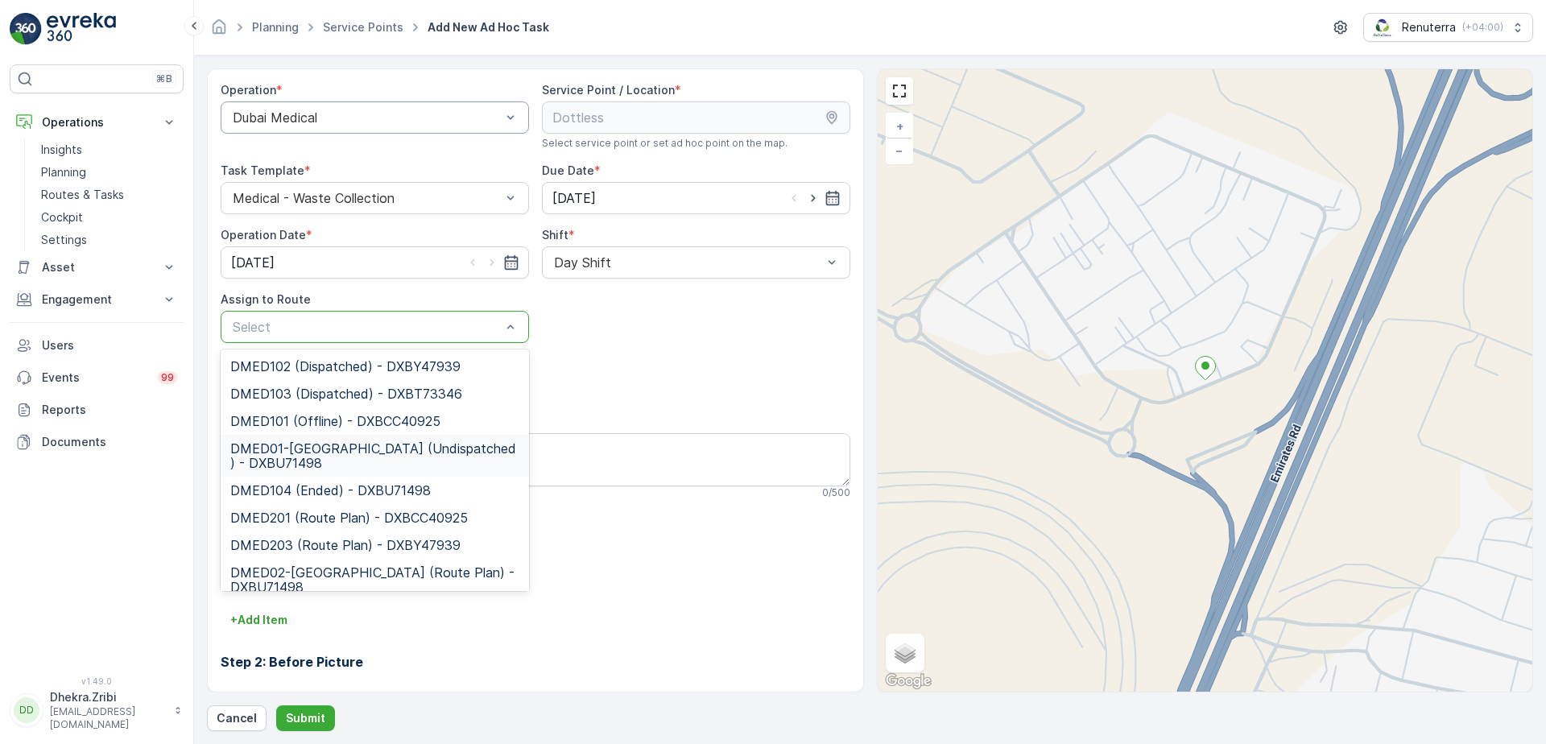
click at [336, 447] on span "DMED01-[GEOGRAPHIC_DATA] (Undispatched ) - DXBU71498" at bounding box center [374, 455] width 289 height 29
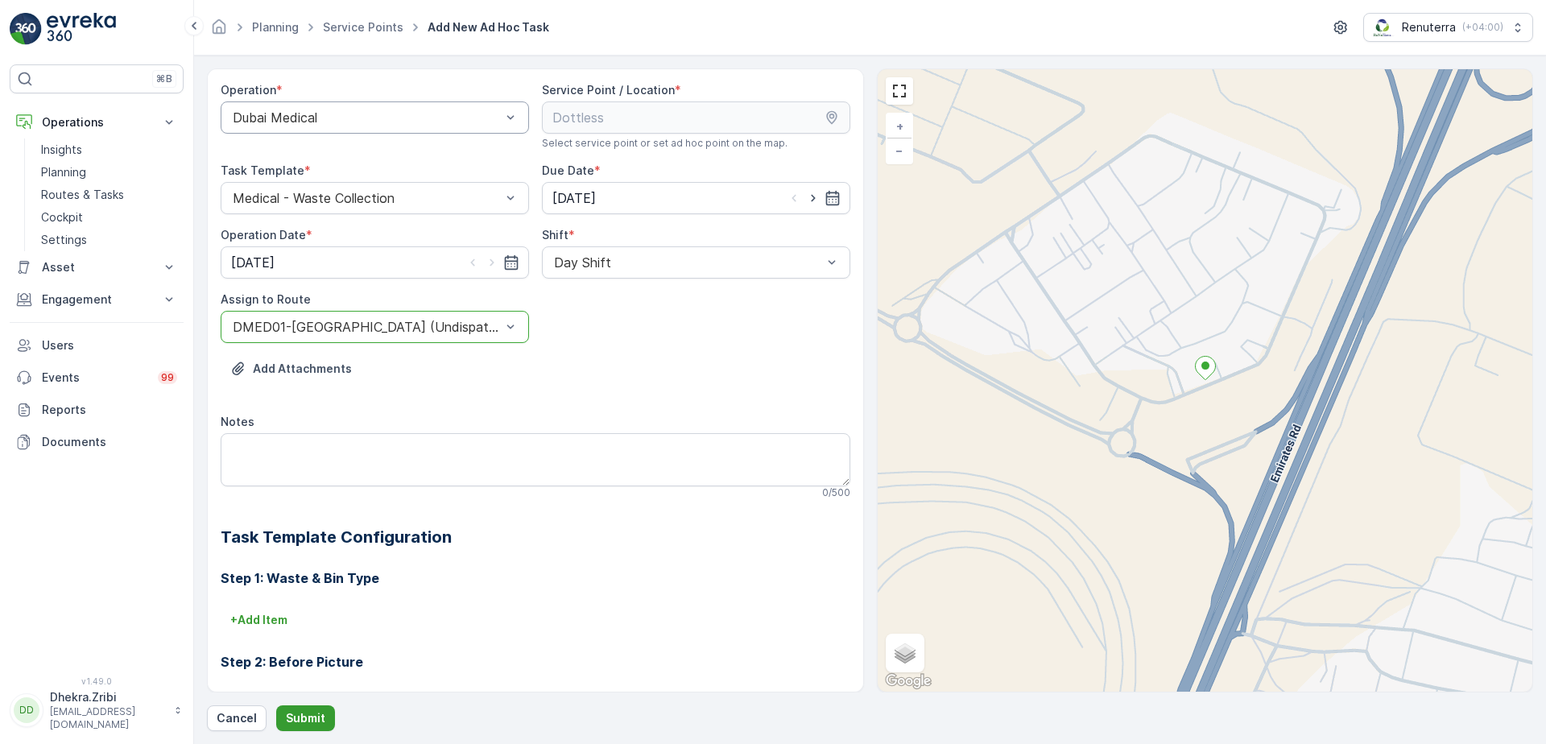
click at [291, 720] on p "Submit" at bounding box center [305, 718] width 39 height 16
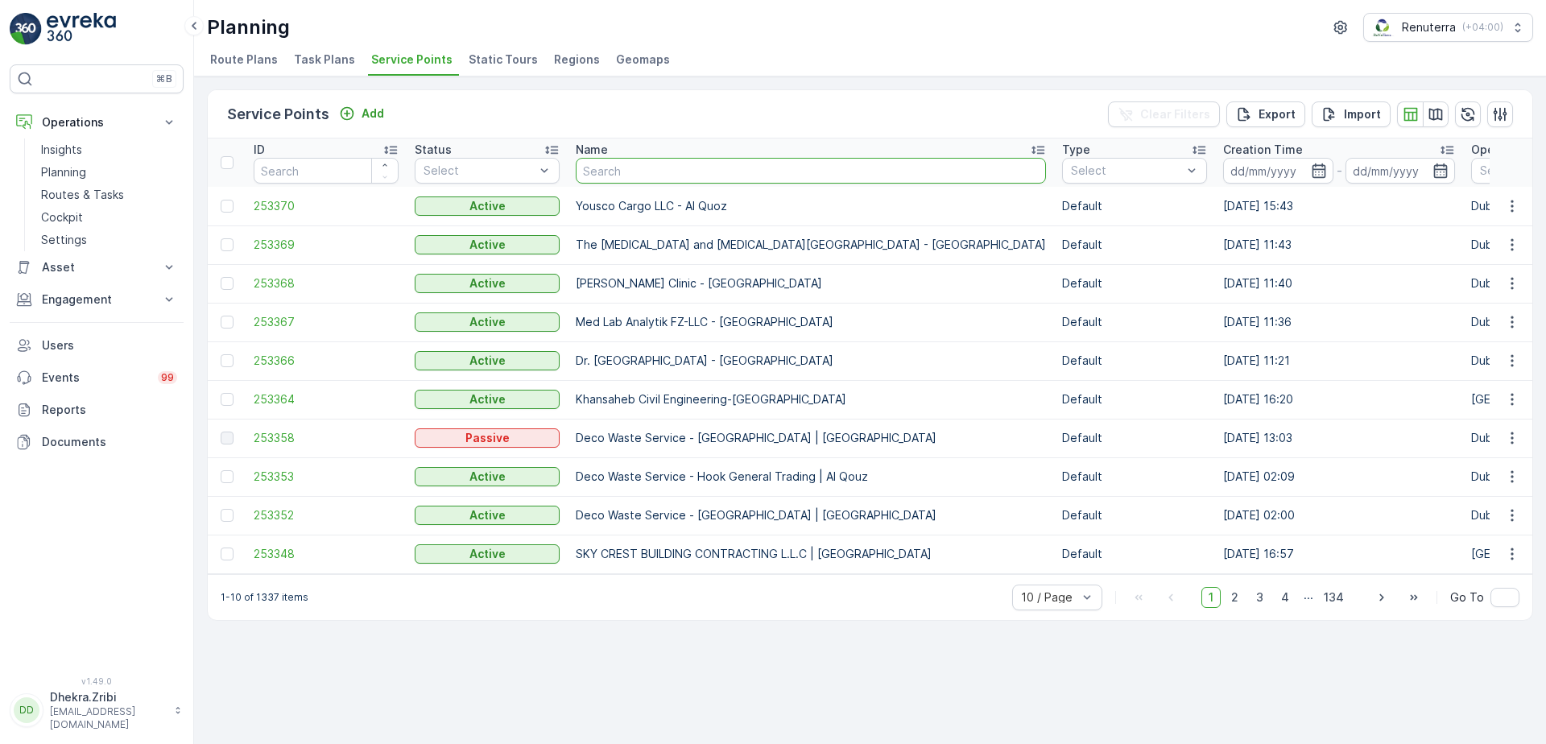
click at [648, 173] on input "text" at bounding box center [811, 171] width 470 height 26
type input "emrill"
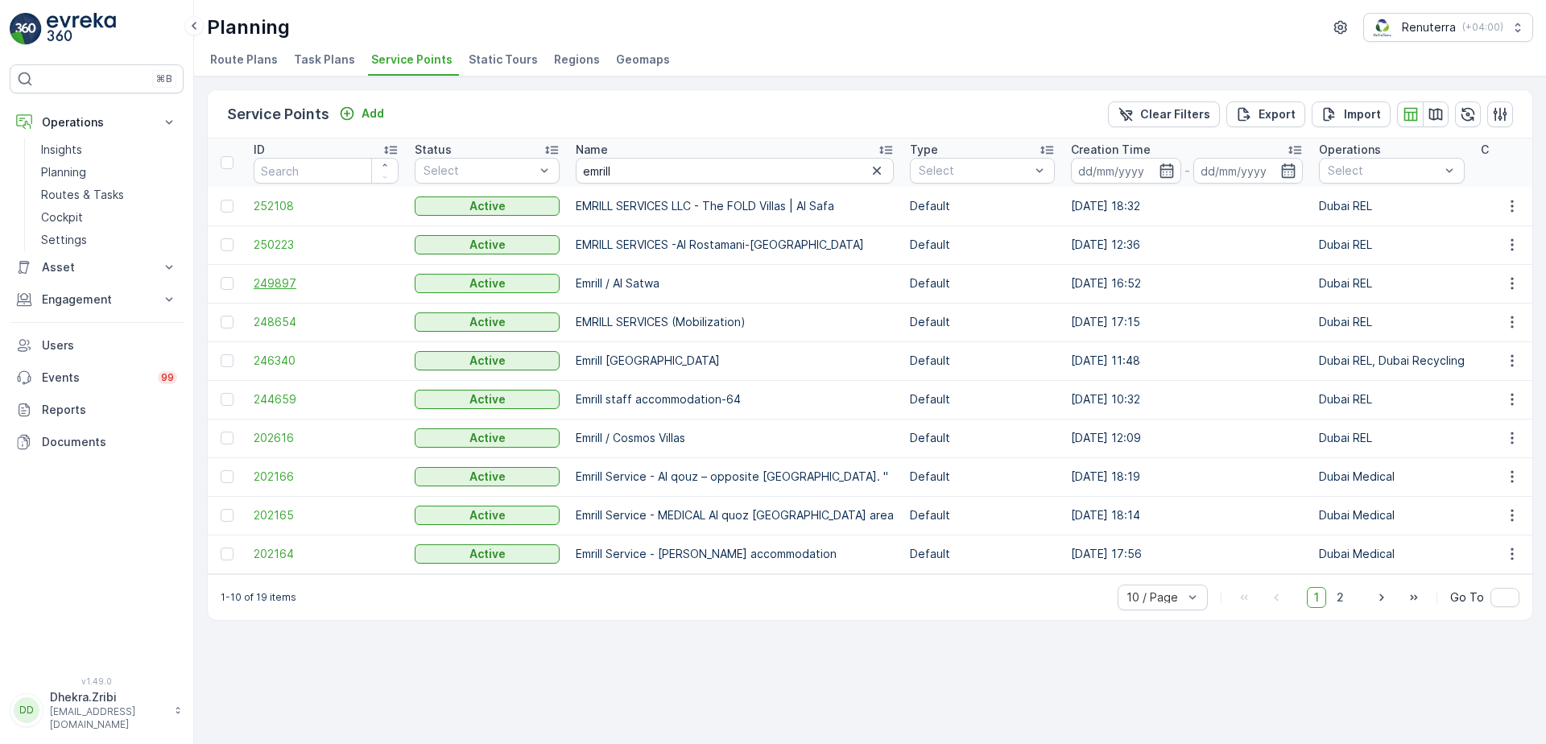
click at [263, 283] on span "249897" at bounding box center [326, 283] width 145 height 16
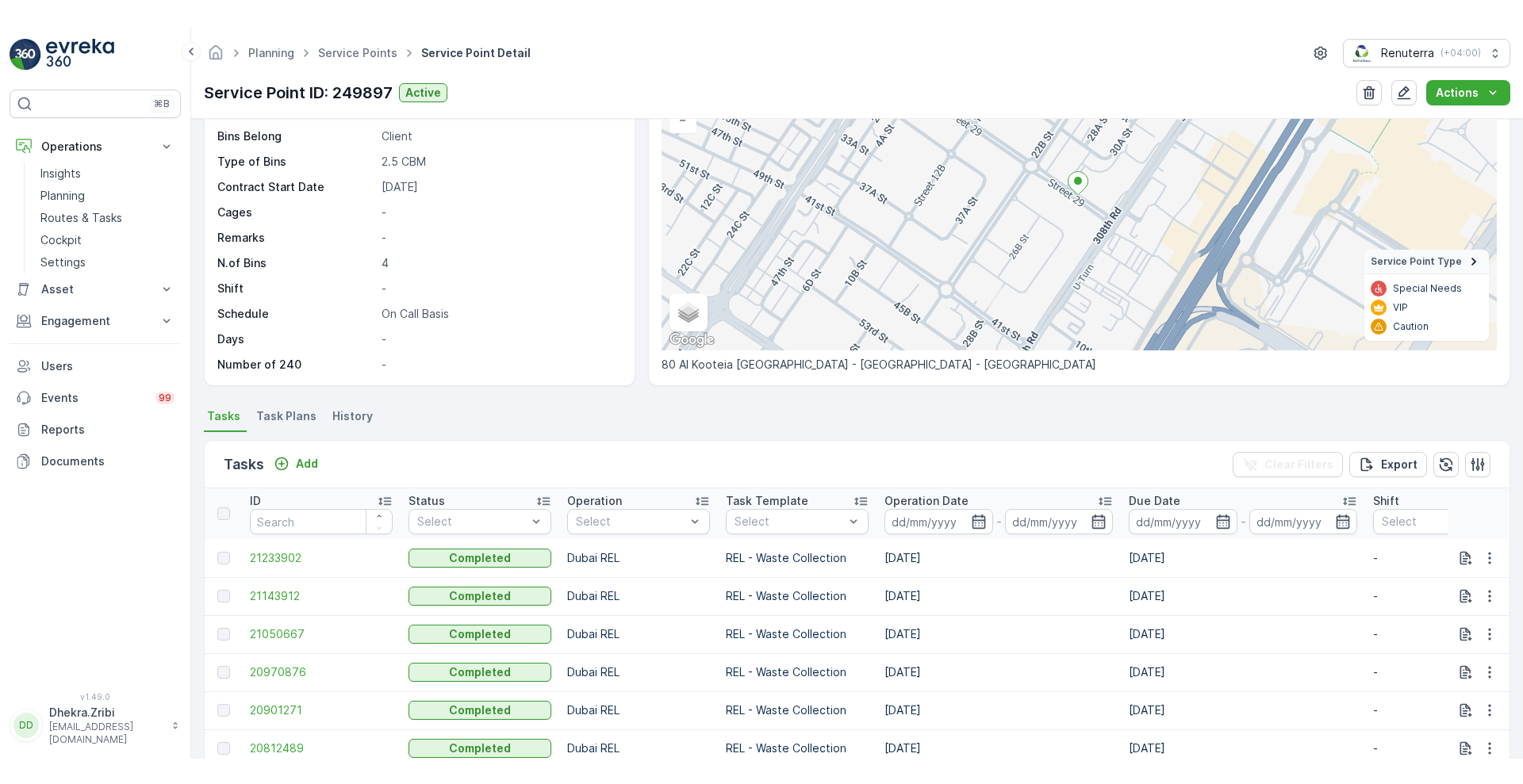
scroll to position [143, 0]
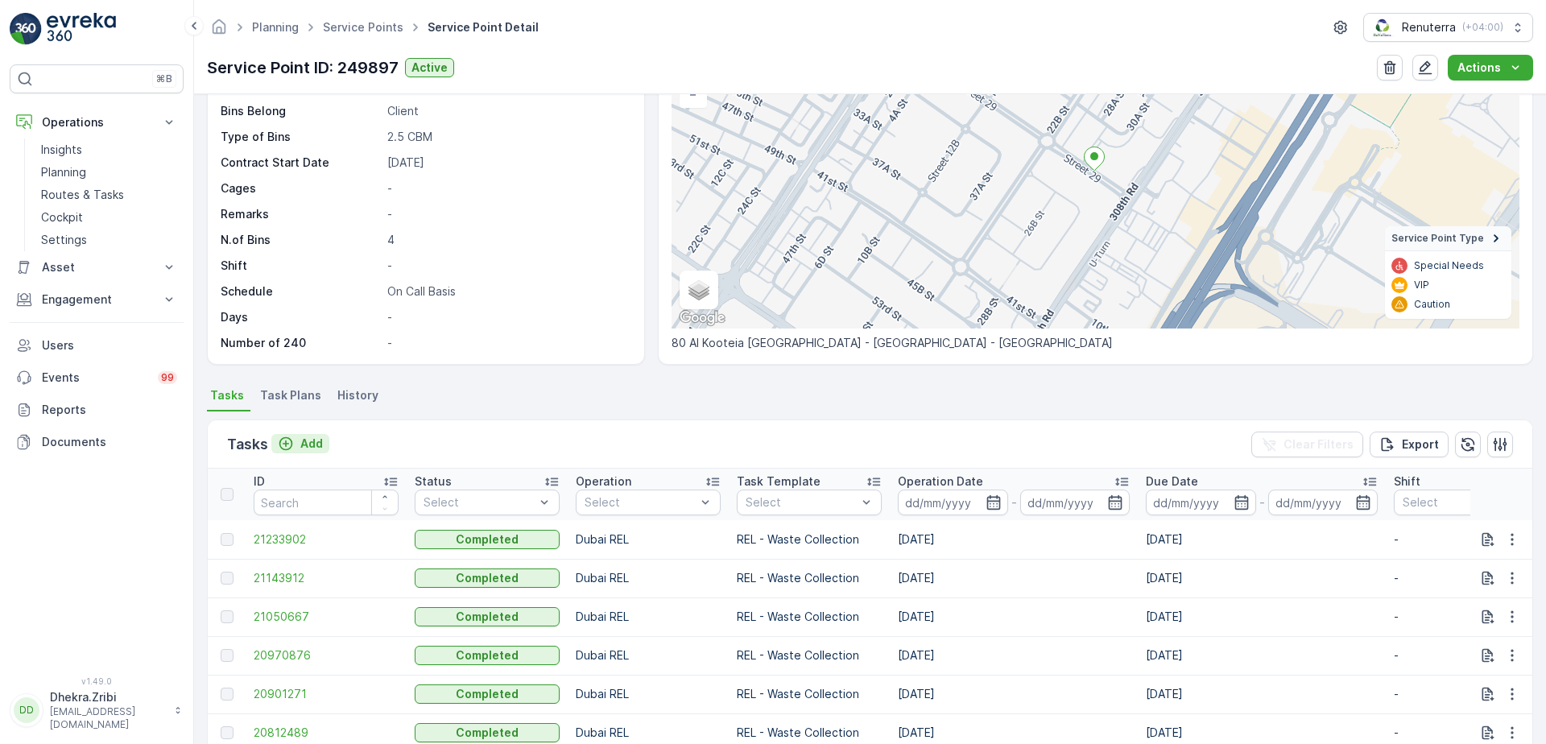
click at [295, 440] on div "Add" at bounding box center [300, 443] width 45 height 16
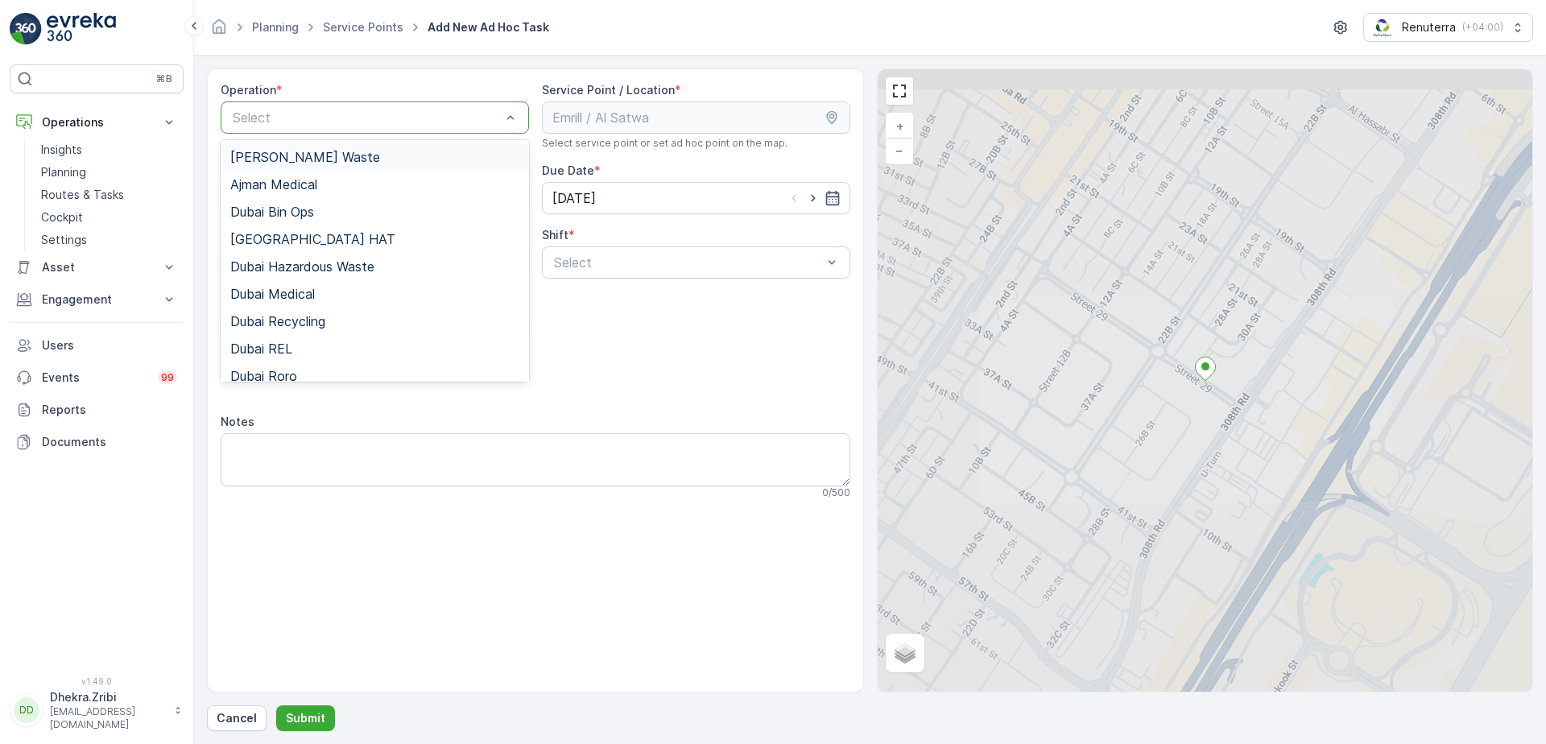
click at [388, 111] on div at bounding box center [366, 117] width 271 height 14
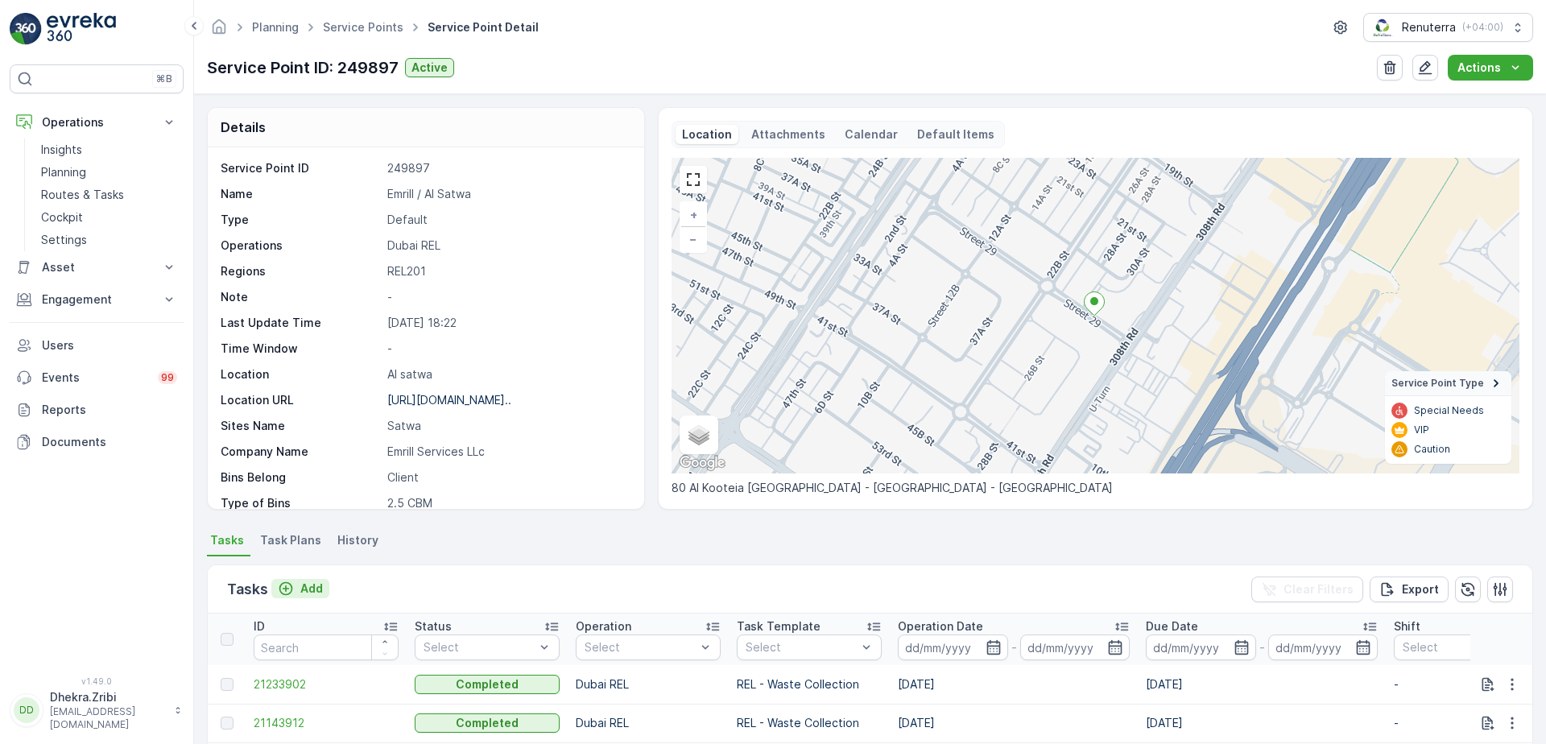
click at [293, 589] on icon "Add" at bounding box center [286, 588] width 16 height 16
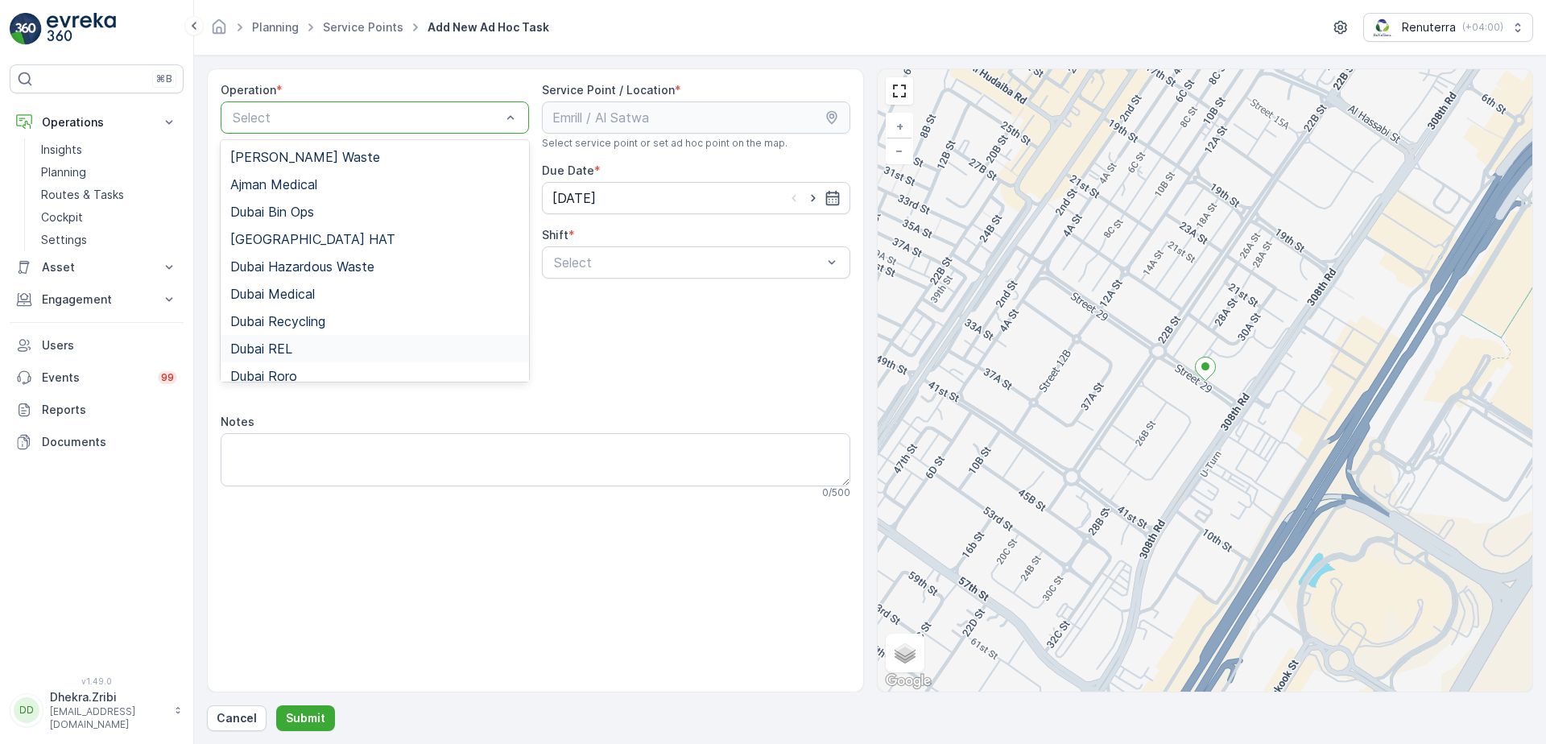
click at [287, 345] on span "Dubai REL" at bounding box center [261, 348] width 62 height 14
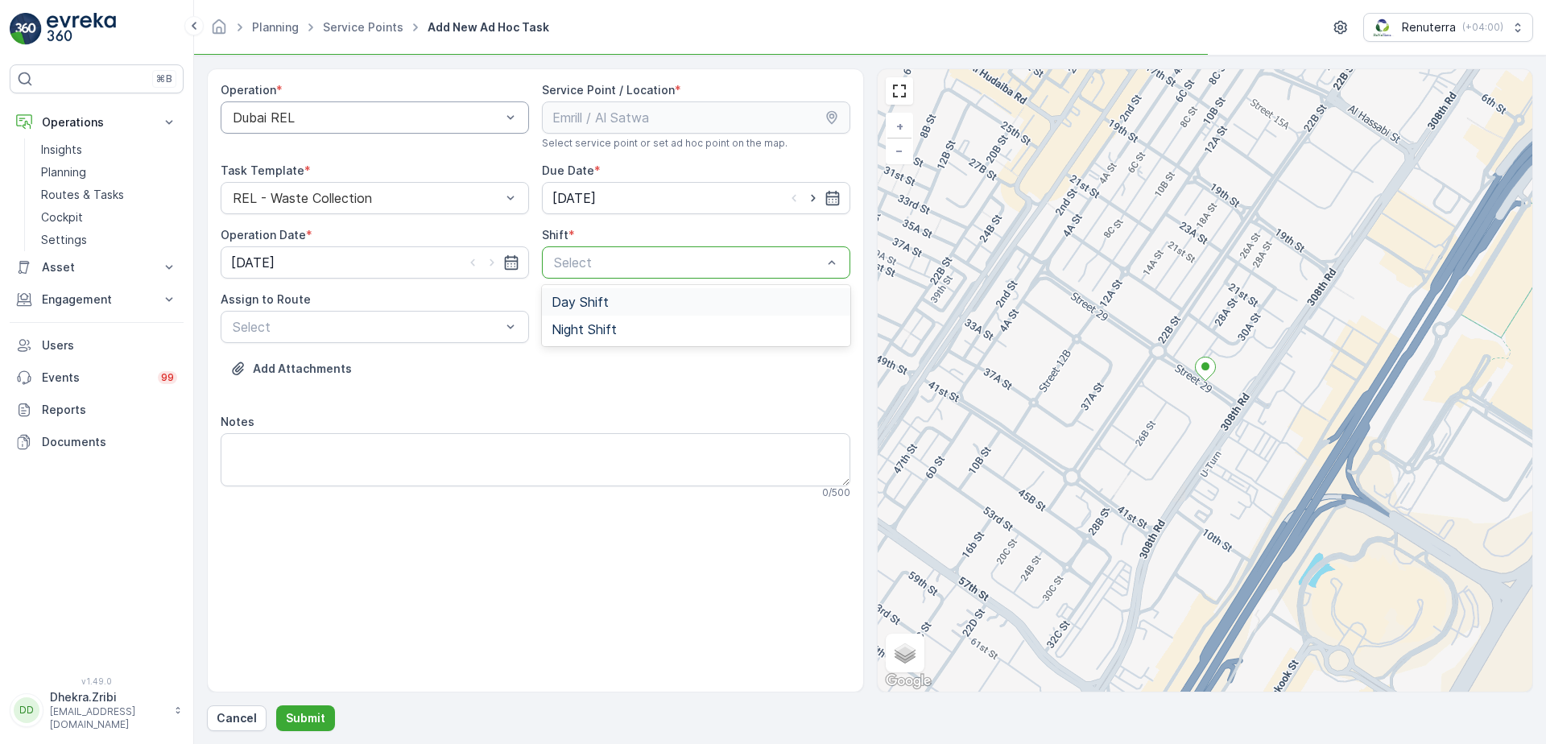
click at [586, 255] on div at bounding box center [687, 262] width 271 height 14
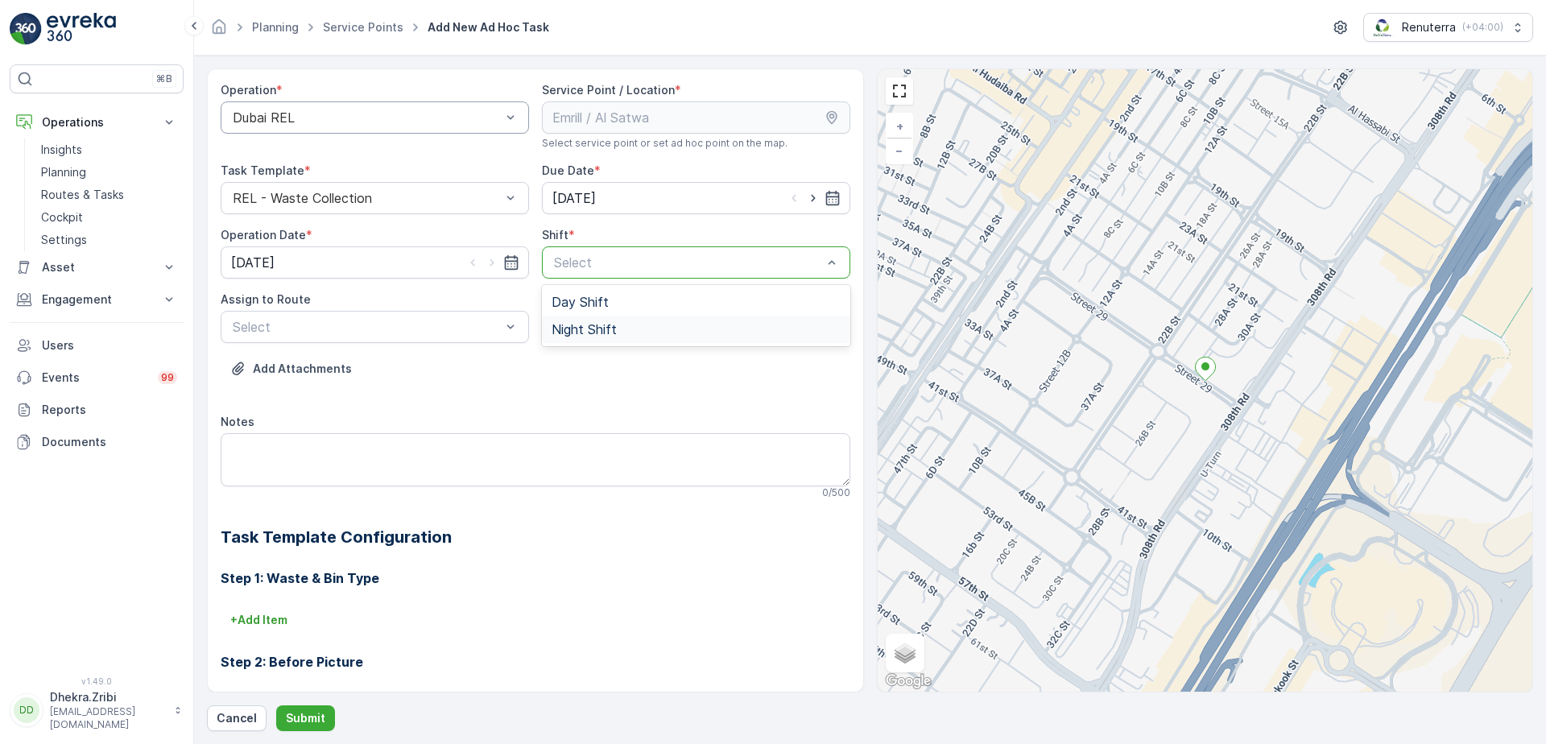
click at [577, 324] on span "Night Shift" at bounding box center [583, 329] width 65 height 14
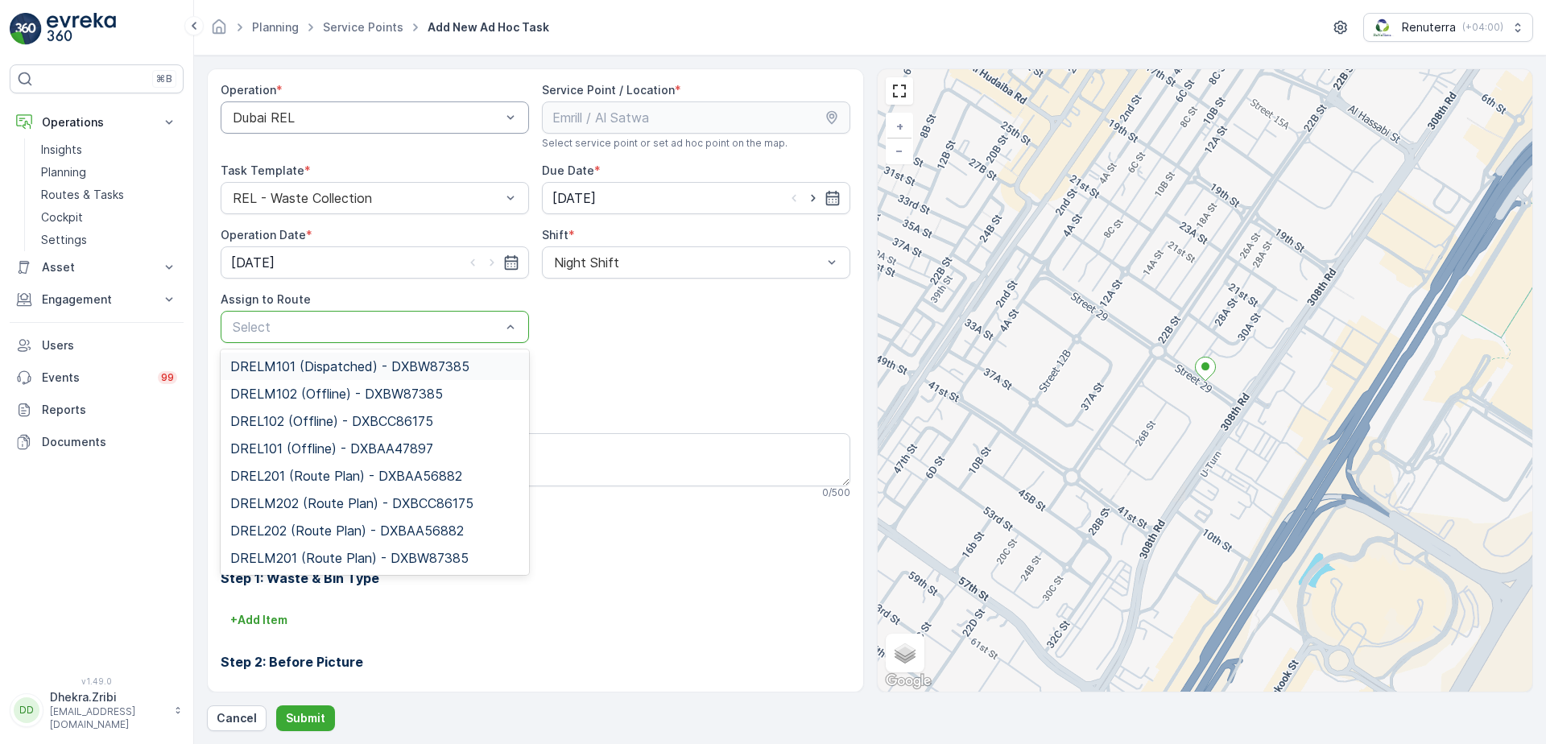
click at [420, 321] on div at bounding box center [366, 327] width 271 height 14
click at [299, 473] on span "DREL201 (Route Plan) - DXBAA56882" at bounding box center [346, 475] width 232 height 14
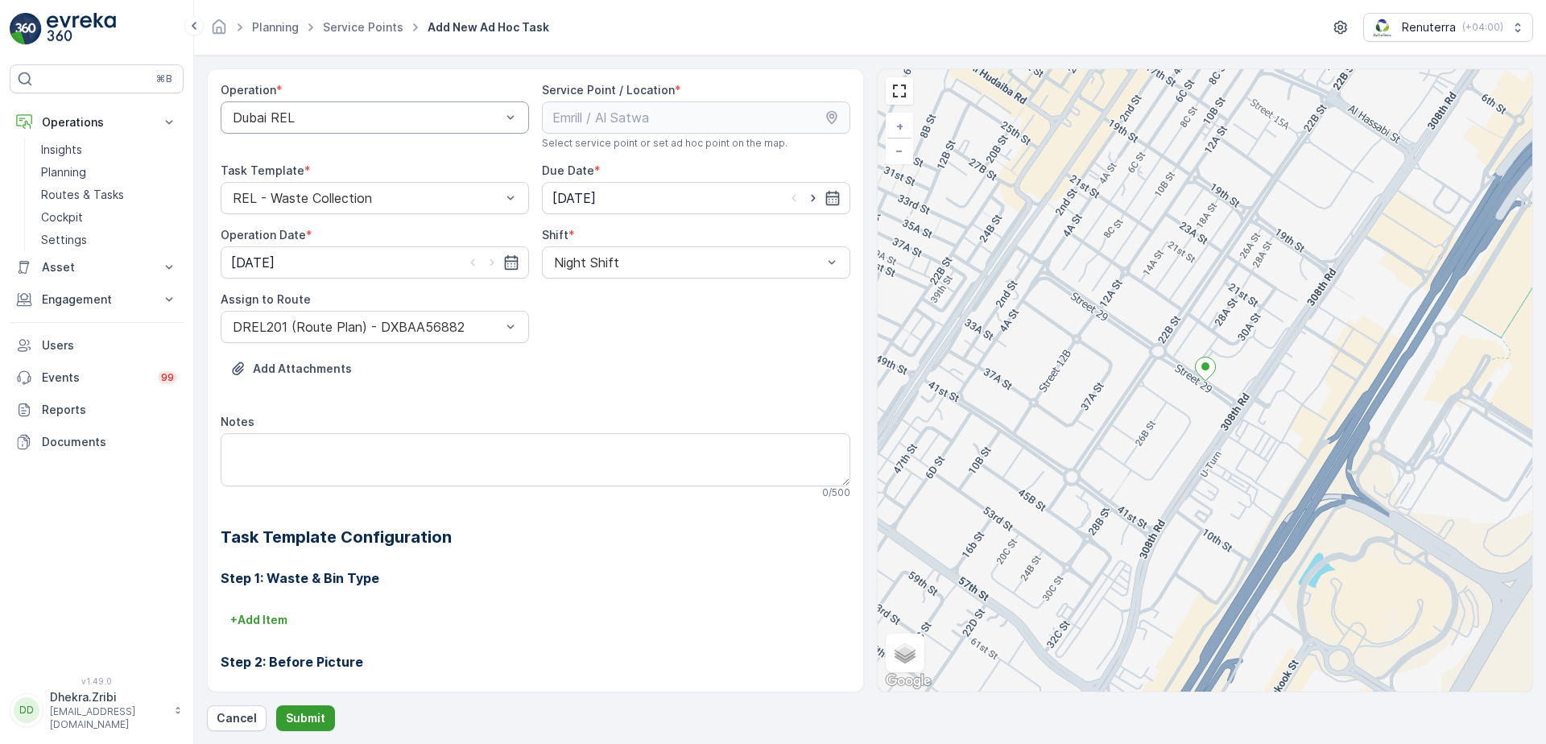
click at [297, 710] on p "Submit" at bounding box center [305, 718] width 39 height 16
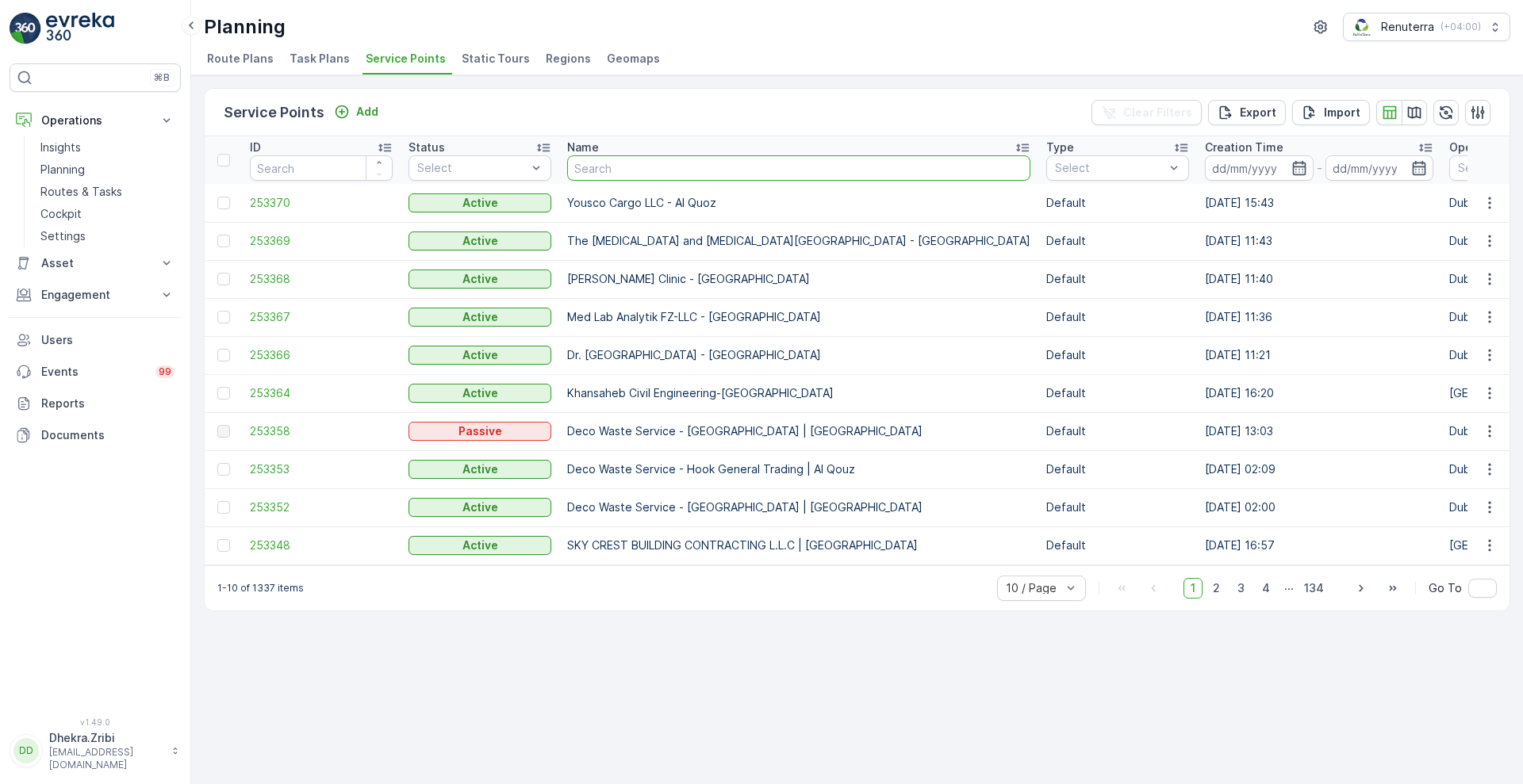
click at [614, 164] on input "text" at bounding box center [799, 168] width 463 height 26
type input "r"
type input "emrill"
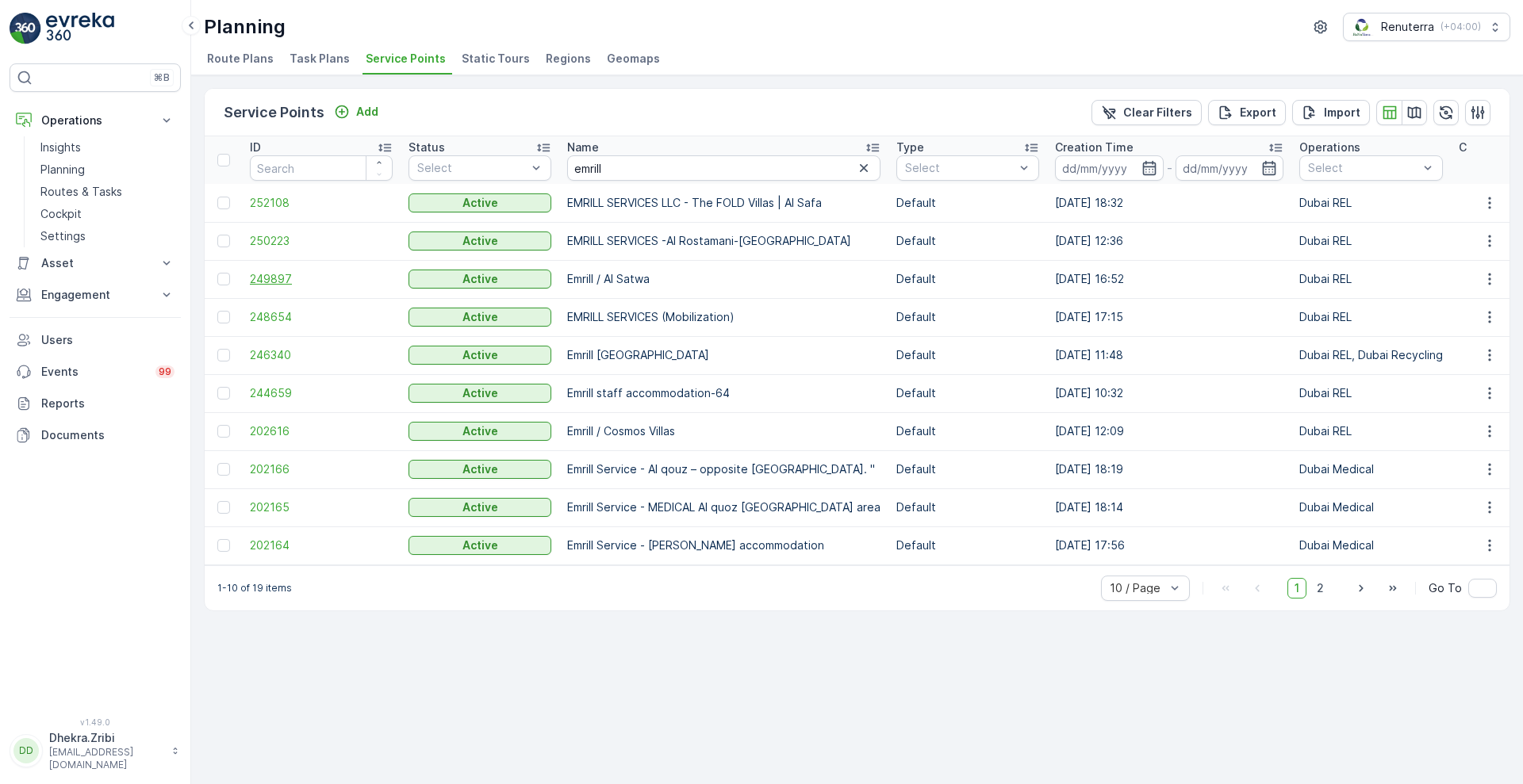
click at [270, 275] on span "249897" at bounding box center [321, 279] width 143 height 16
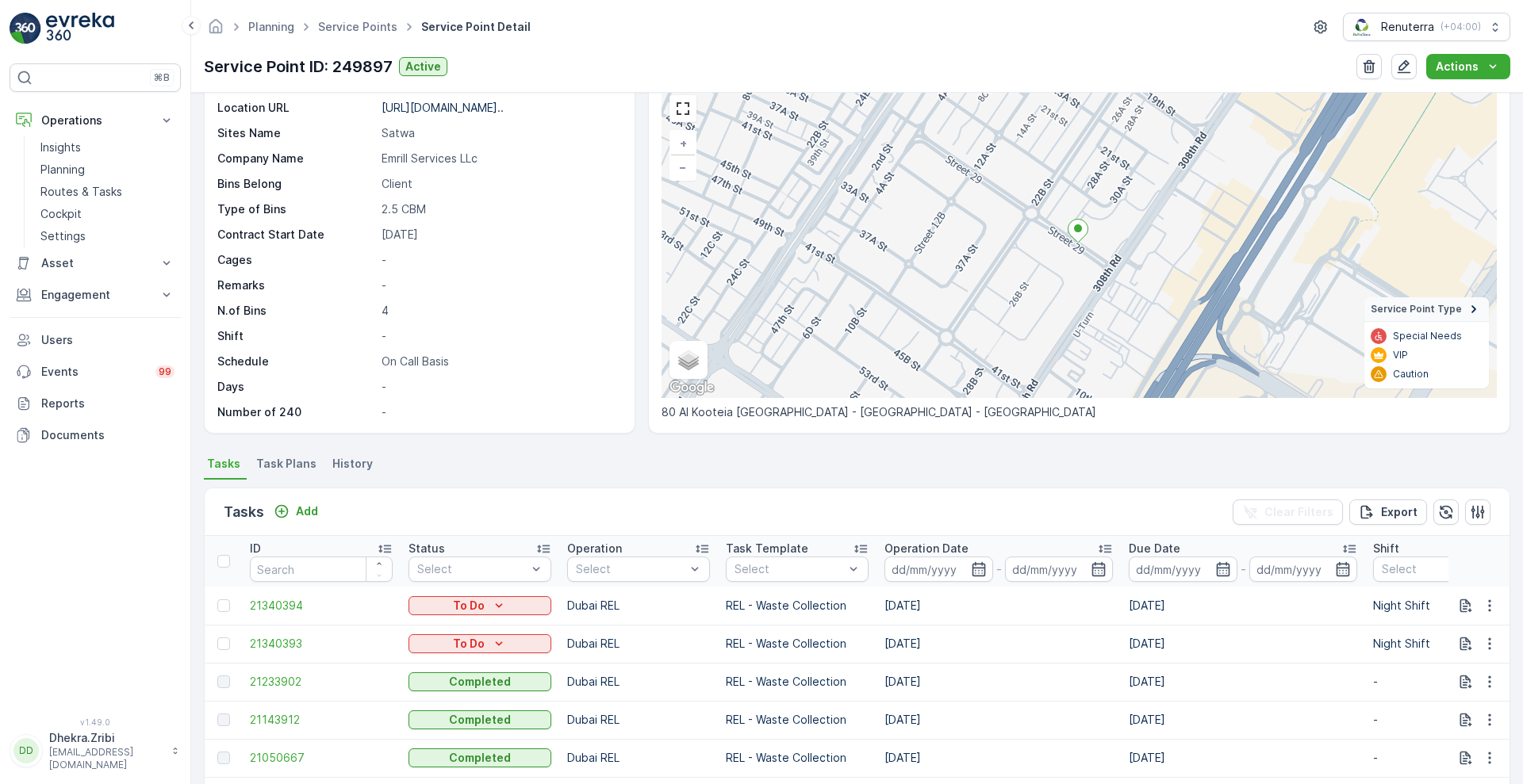
scroll to position [76, 0]
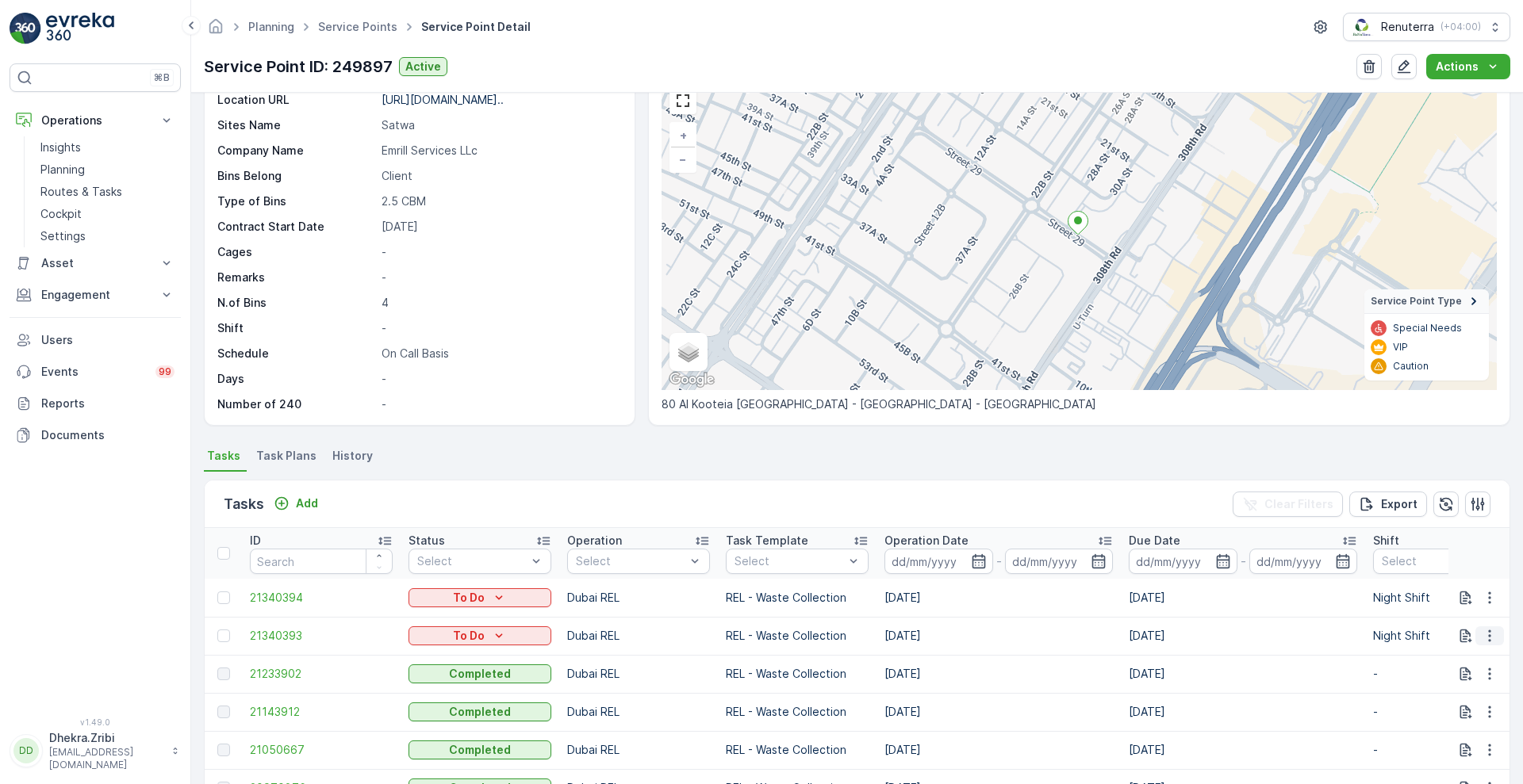
click at [1483, 626] on button "button" at bounding box center [1489, 635] width 29 height 19
click at [1413, 732] on span "Delete" at bounding box center [1427, 755] width 36 height 16
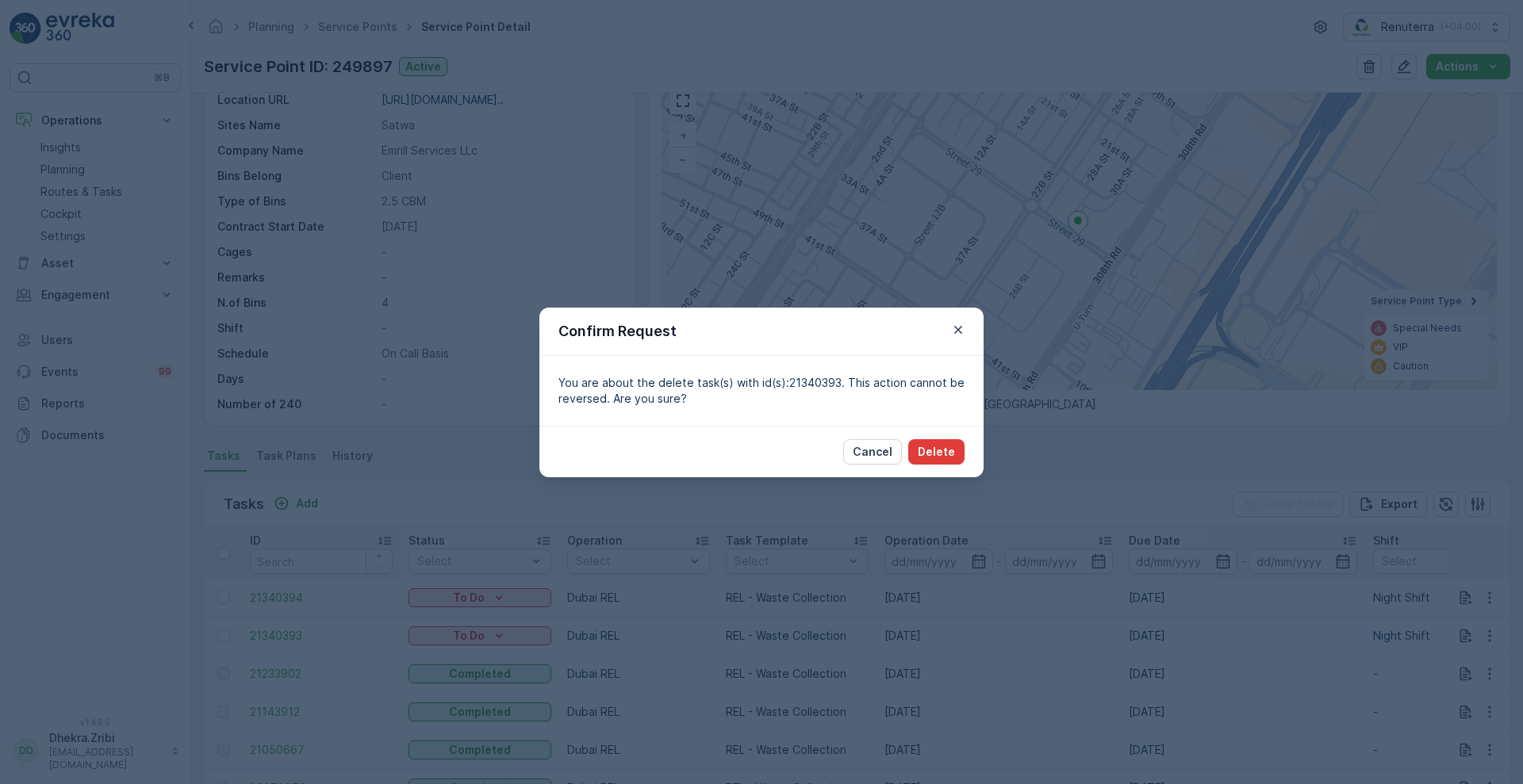
click at [941, 444] on p "Delete" at bounding box center [936, 452] width 37 height 16
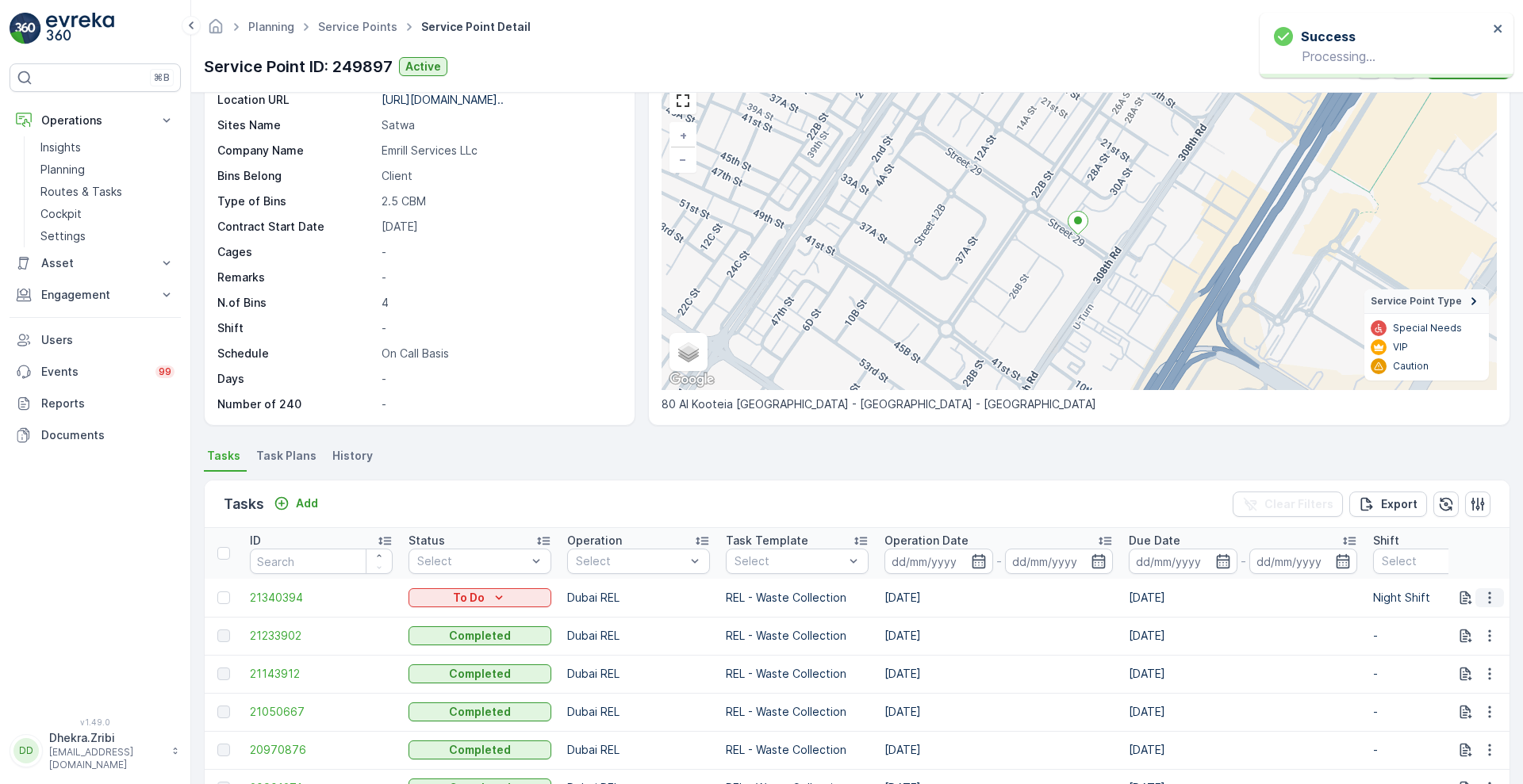
click at [1497, 600] on button "button" at bounding box center [1489, 597] width 29 height 19
click at [1443, 669] on span "Change Route" at bounding box center [1448, 666] width 77 height 16
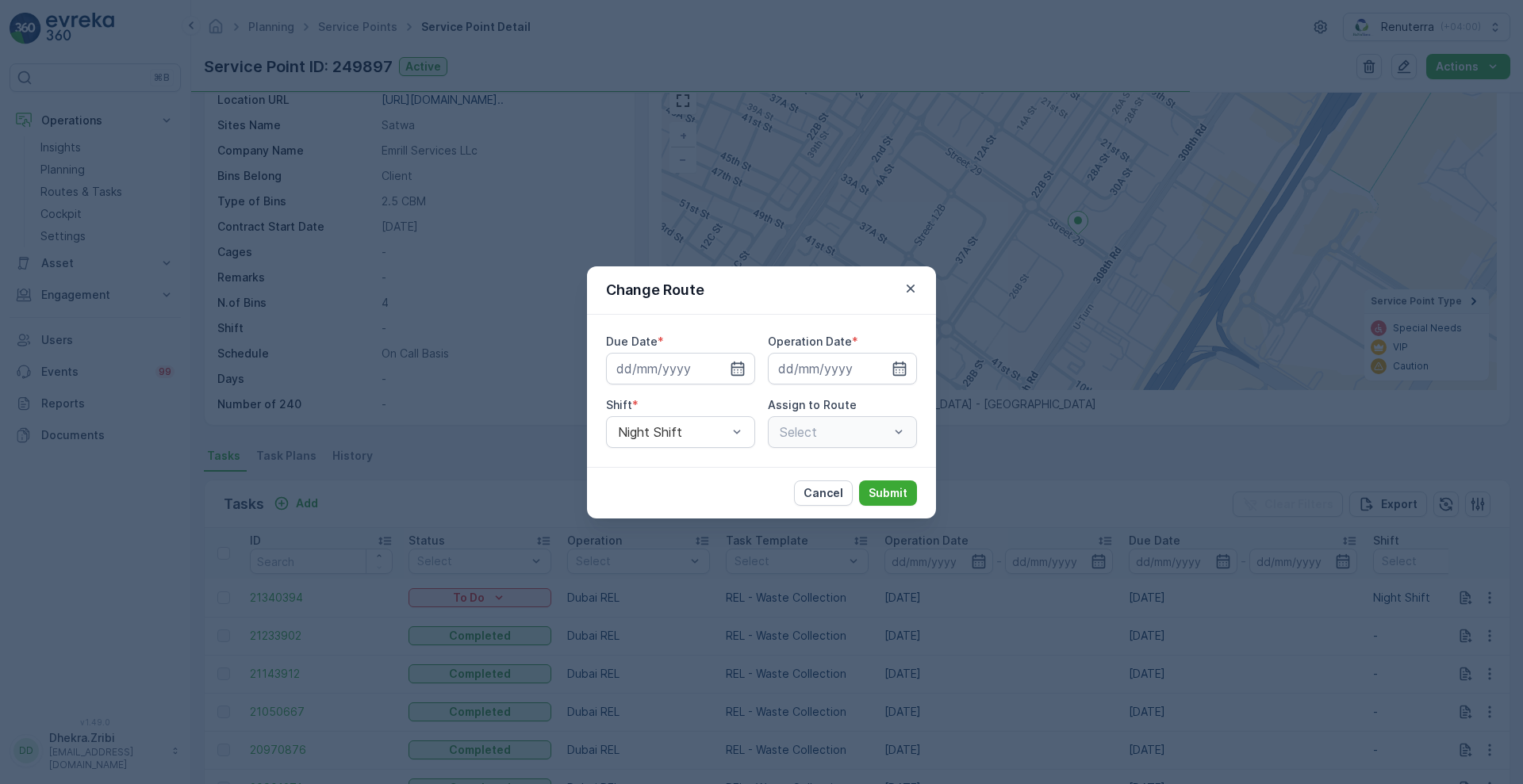
type input "[DATE]"
click at [828, 482] on button "Cancel" at bounding box center [824, 493] width 59 height 26
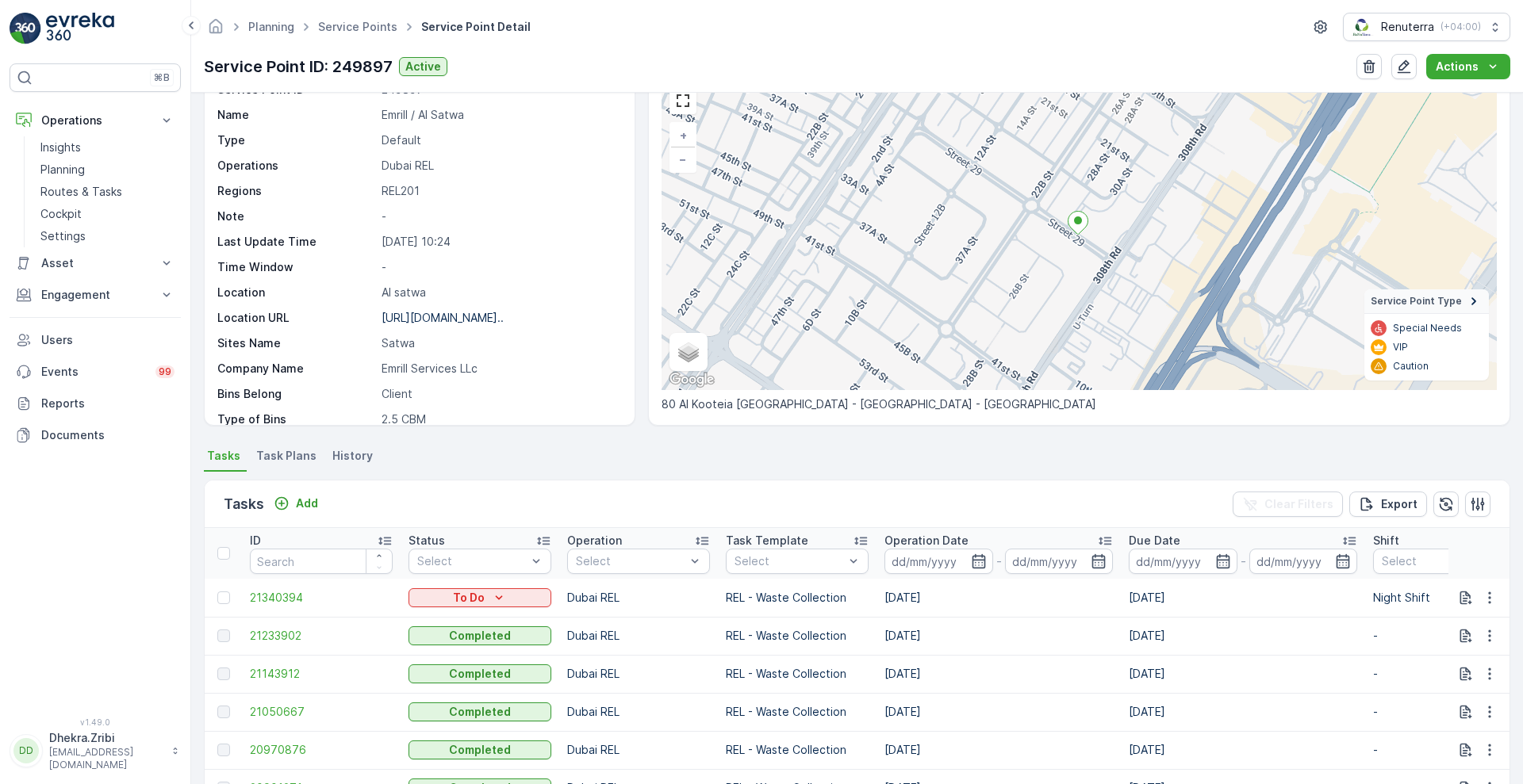
scroll to position [0, 0]
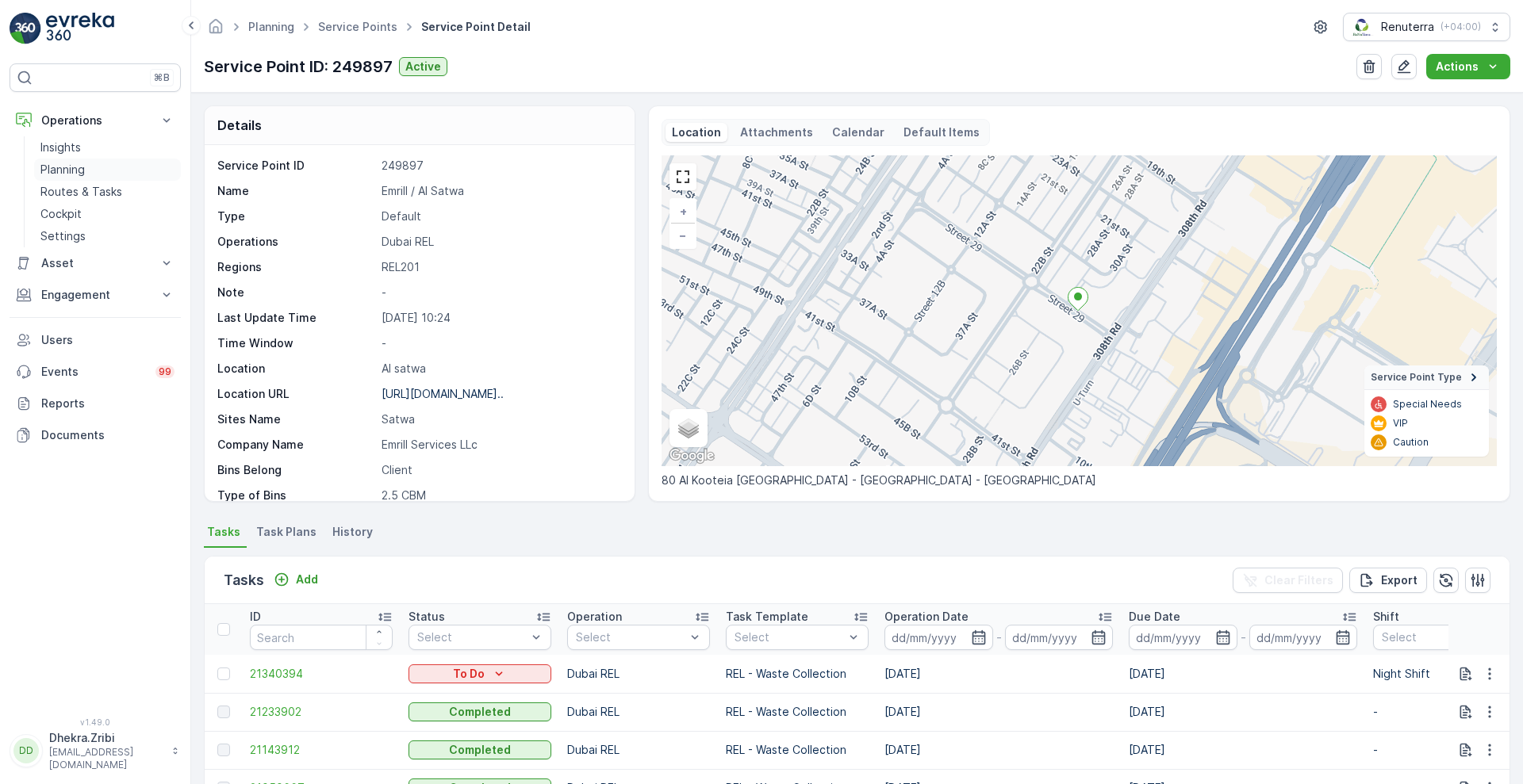
click at [66, 164] on p "Planning" at bounding box center [62, 169] width 44 height 16
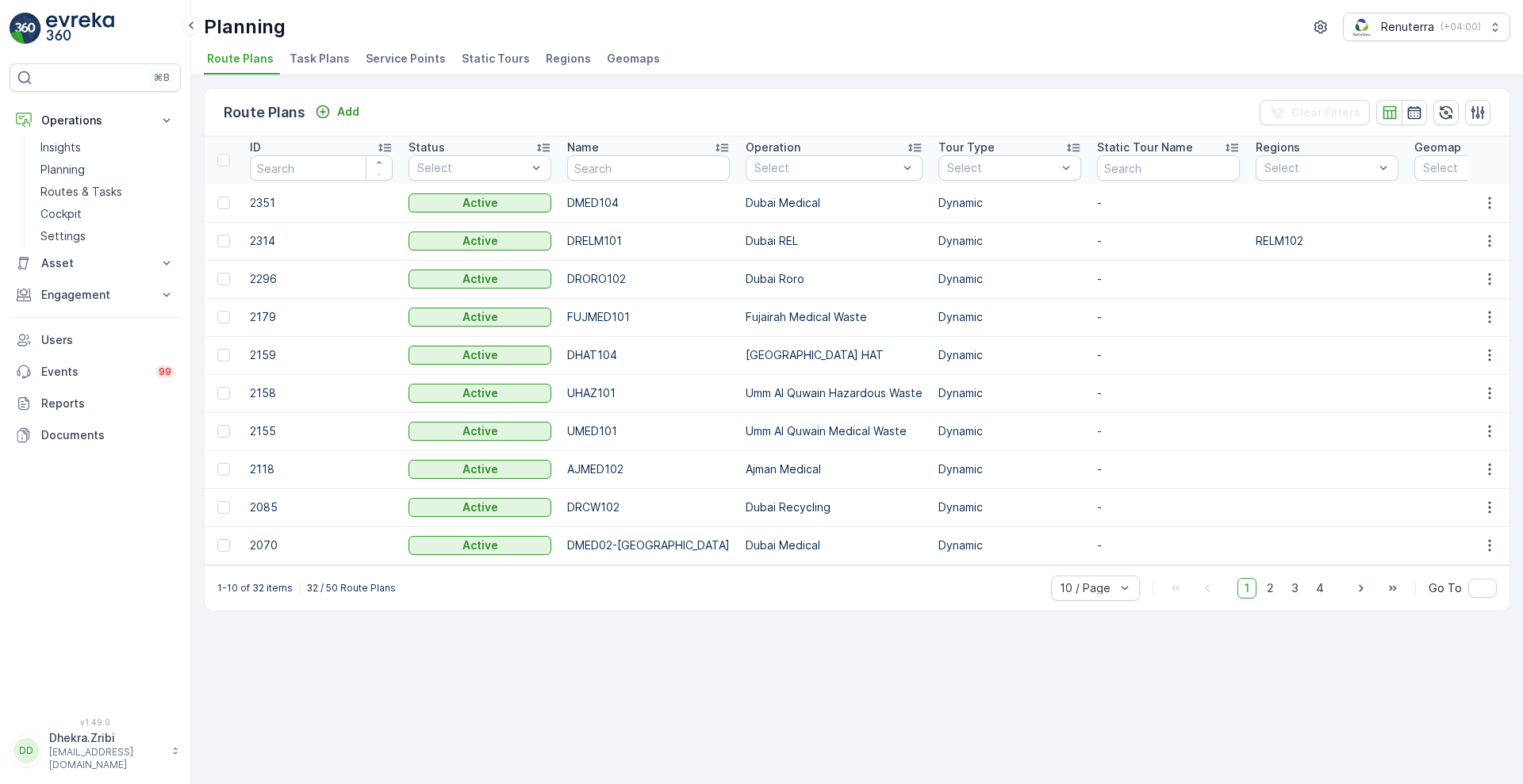
click at [733, 33] on div "Planning Renuterra ( +04:00 )" at bounding box center [857, 27] width 1306 height 29
